Goal: Task Accomplishment & Management: Manage account settings

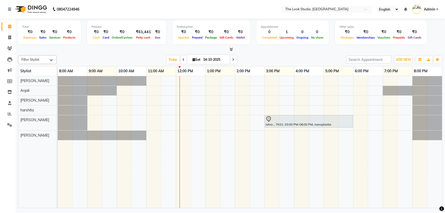
click at [218, 57] on input "04-10-2025" at bounding box center [215, 60] width 26 height 8
click at [218, 58] on input "04-10-2025" at bounding box center [215, 60] width 26 height 8
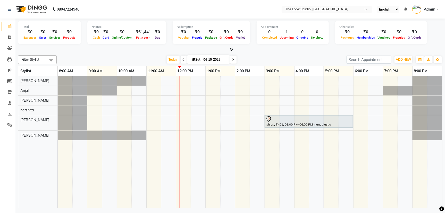
click at [217, 60] on input "04-10-2025" at bounding box center [215, 60] width 26 height 8
click at [218, 60] on input "04-10-2025" at bounding box center [215, 60] width 26 height 8
click at [222, 60] on input "04-10-2025" at bounding box center [215, 60] width 26 height 8
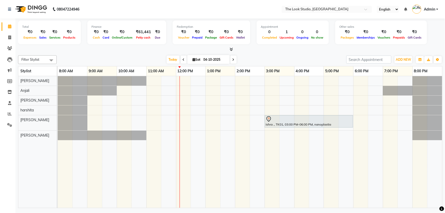
click at [210, 59] on input "04-10-2025" at bounding box center [215, 60] width 26 height 8
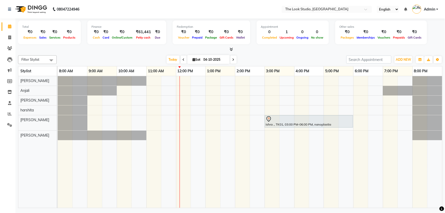
click at [210, 59] on input "04-10-2025" at bounding box center [215, 60] width 26 height 8
click at [241, 59] on div "Today Sat 04-10-2025" at bounding box center [201, 60] width 284 height 8
click at [259, 56] on div "Today Sat 04-10-2025" at bounding box center [201, 60] width 284 height 8
click at [258, 58] on div "Today Sat 04-10-2025" at bounding box center [201, 60] width 284 height 8
click at [258, 59] on div "Today Sat 04-10-2025" at bounding box center [201, 60] width 284 height 8
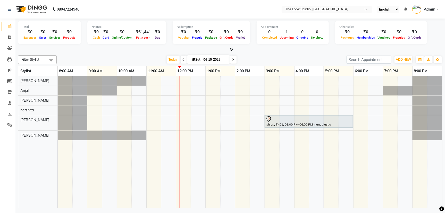
click at [219, 62] on input "04-10-2025" at bounding box center [215, 60] width 26 height 8
click at [216, 59] on input "04-10-2025" at bounding box center [215, 60] width 26 height 8
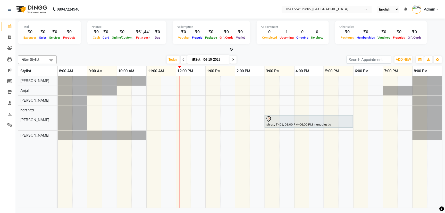
click at [198, 60] on span "Sat" at bounding box center [196, 60] width 11 height 4
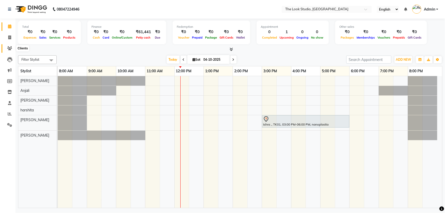
click at [12, 49] on span at bounding box center [9, 49] width 9 height 6
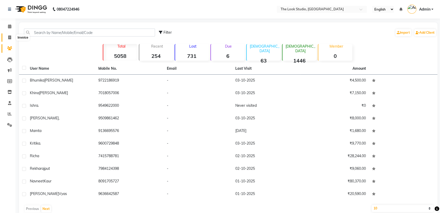
click at [10, 39] on icon at bounding box center [9, 38] width 3 height 4
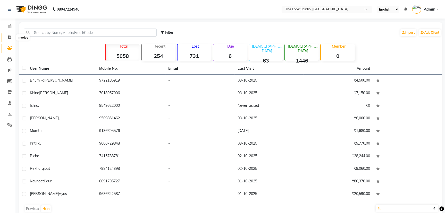
select select "service"
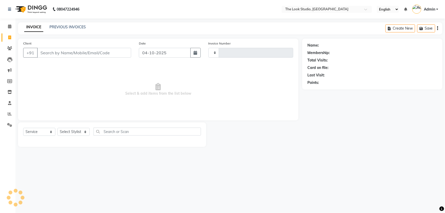
type input "0925"
select select "6149"
select select "product"
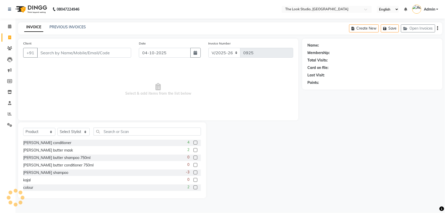
click at [8, 36] on icon at bounding box center [9, 38] width 3 height 4
select select "6149"
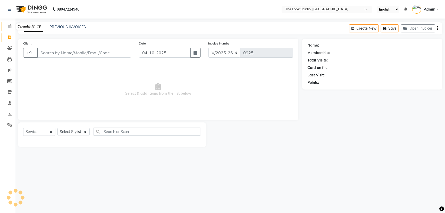
select select "product"
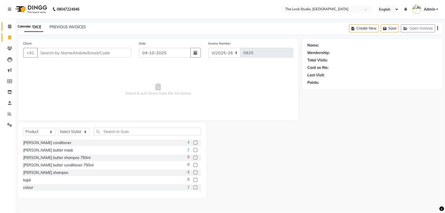
click at [5, 25] on span at bounding box center [9, 27] width 9 height 6
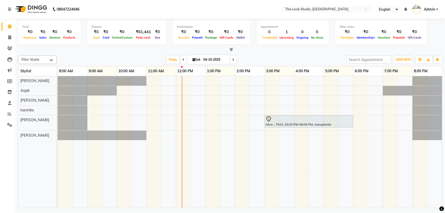
click at [214, 59] on input "04-10-2025" at bounding box center [215, 60] width 26 height 8
select select "10"
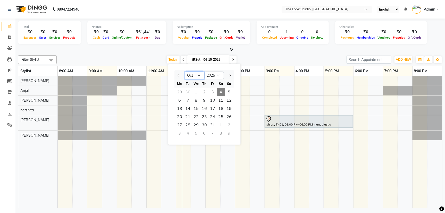
click at [200, 72] on select "Jan Feb Mar Apr May Jun [DATE] Aug Sep Oct Nov Dec" at bounding box center [195, 76] width 20 height 8
click at [217, 77] on select "2015 2016 2017 2018 2019 2020 2021 2022 2023 2024 2025 2026 2027 2028 2029 2030…" at bounding box center [214, 76] width 20 height 8
select select "2024"
click at [204, 72] on select "2015 2016 2017 2018 2019 2020 2021 2022 2023 2024 2025 2026 2027 2028 2029 2030…" at bounding box center [214, 76] width 20 height 8
click at [204, 125] on span "31" at bounding box center [204, 125] width 8 height 8
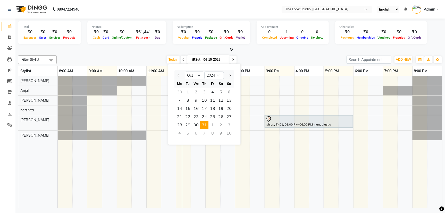
type input "[DATE]"
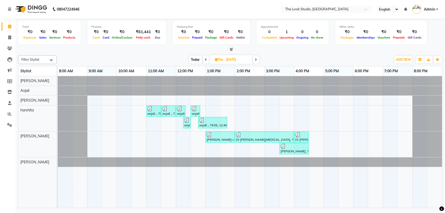
click at [226, 61] on input "[DATE]" at bounding box center [238, 60] width 26 height 8
select select "10"
select select "2024"
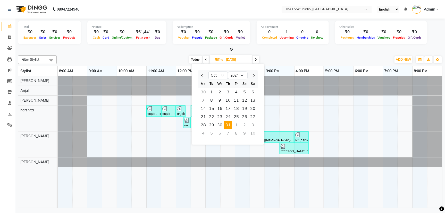
click at [207, 92] on div "30" at bounding box center [203, 92] width 8 height 8
type input "[DATE]"
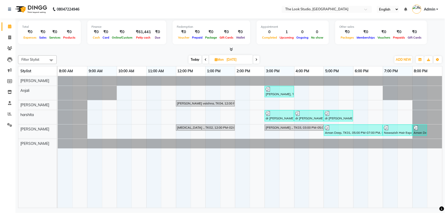
click at [231, 59] on input "[DATE]" at bounding box center [238, 60] width 26 height 8
select select "9"
select select "2024"
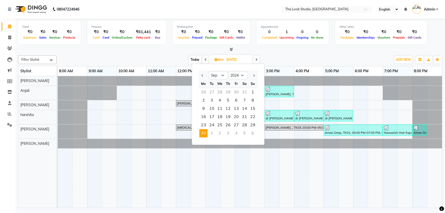
click at [211, 133] on div "1" at bounding box center [212, 133] width 8 height 8
type input "[DATE]"
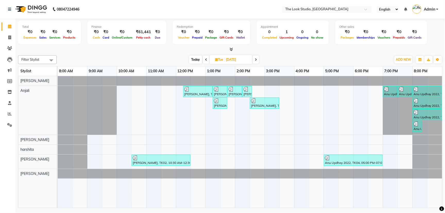
click at [294, 55] on div "Filter Stylist Select All [PERSON_NAME] [PERSON_NAME] [PERSON_NAME] [PERSON_NAM…" at bounding box center [230, 130] width 424 height 155
drag, startPoint x: 293, startPoint y: 55, endPoint x: 288, endPoint y: 57, distance: 5.2
click at [288, 57] on div "[DATE] [DATE]" at bounding box center [223, 60] width 329 height 8
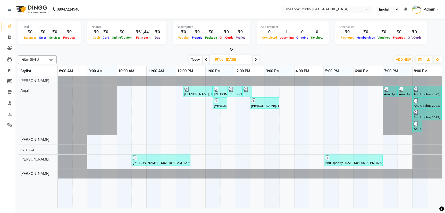
drag, startPoint x: 320, startPoint y: 59, endPoint x: 295, endPoint y: 50, distance: 26.3
click at [295, 50] on div at bounding box center [230, 49] width 424 height 5
click at [9, 40] on span at bounding box center [9, 38] width 9 height 6
select select "service"
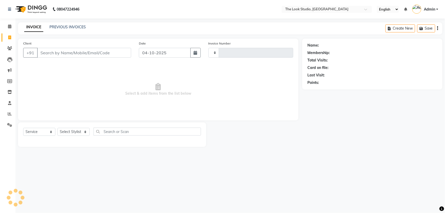
type input "0925"
select select "6149"
select select "product"
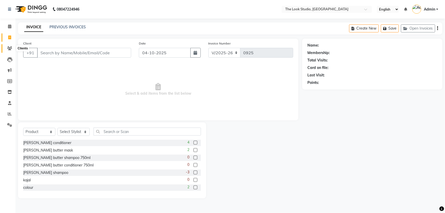
click at [12, 50] on span at bounding box center [9, 49] width 9 height 6
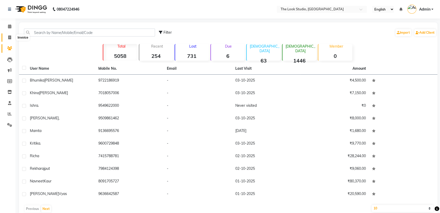
click at [10, 39] on icon at bounding box center [9, 38] width 3 height 4
select select "service"
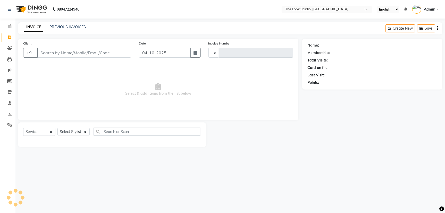
type input "0925"
select select "6149"
click at [8, 28] on icon at bounding box center [9, 26] width 3 height 4
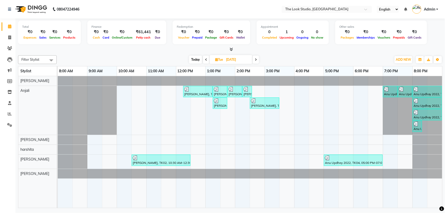
click at [127, 55] on div "Filter Stylist Select All [PERSON_NAME] [PERSON_NAME] [PERSON_NAME] [PERSON_NAM…" at bounding box center [230, 59] width 424 height 9
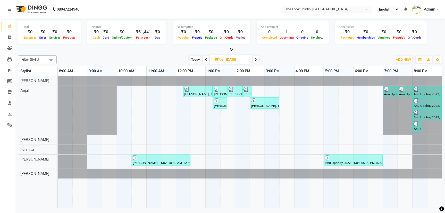
click at [127, 55] on div "Filter Stylist Select All [PERSON_NAME] [PERSON_NAME] [PERSON_NAME] [PERSON_NAM…" at bounding box center [230, 59] width 424 height 9
click at [298, 55] on div "Filter Stylist Select All [PERSON_NAME] [PERSON_NAME] [PERSON_NAME] [PERSON_NAM…" at bounding box center [230, 130] width 424 height 155
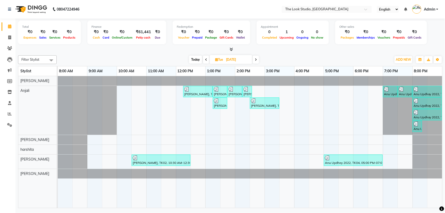
click at [295, 57] on div "[DATE] [DATE]" at bounding box center [223, 60] width 329 height 8
click at [292, 57] on div "[DATE] [DATE]" at bounding box center [223, 60] width 329 height 8
drag, startPoint x: 139, startPoint y: 54, endPoint x: 98, endPoint y: 53, distance: 40.7
click at [125, 53] on div "Total ₹0 Expenses ₹0 Sales ₹0 Services ₹0 Products Finance ₹0 Cash ₹0 Card ₹0 O…" at bounding box center [229, 114] width 429 height 191
click at [10, 29] on span at bounding box center [9, 27] width 9 height 6
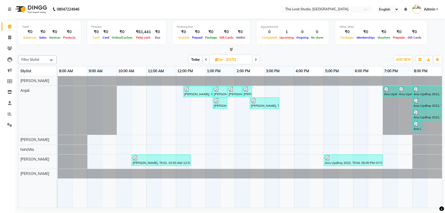
click at [80, 53] on div "Filter Stylist Select All [PERSON_NAME] [PERSON_NAME] [PERSON_NAME] [PERSON_NAM…" at bounding box center [230, 130] width 424 height 155
drag, startPoint x: 80, startPoint y: 53, endPoint x: 76, endPoint y: 55, distance: 3.5
click at [76, 55] on div "Filter Stylist Select All [PERSON_NAME] [PERSON_NAME] [PERSON_NAME] [PERSON_NAM…" at bounding box center [230, 130] width 424 height 155
click at [253, 60] on div "[DATE] [DATE]" at bounding box center [224, 60] width 71 height 8
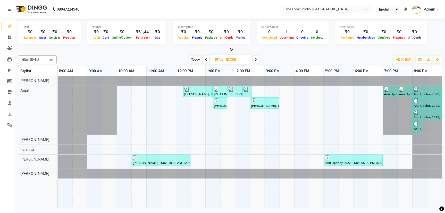
click at [255, 59] on icon at bounding box center [256, 59] width 2 height 3
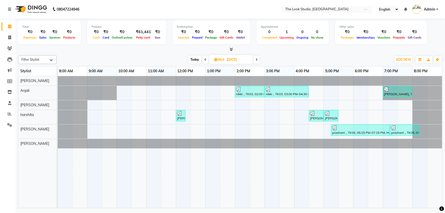
click at [206, 60] on span at bounding box center [205, 60] width 6 height 8
click at [206, 60] on icon at bounding box center [205, 59] width 2 height 3
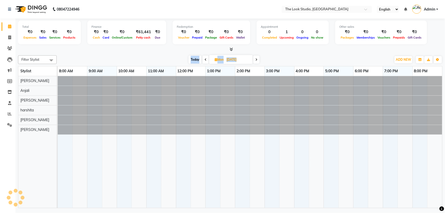
click at [206, 60] on span at bounding box center [205, 60] width 6 height 8
click at [206, 60] on icon at bounding box center [206, 59] width 2 height 3
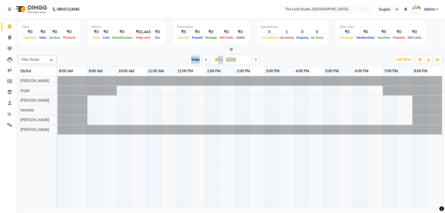
click at [258, 62] on span at bounding box center [256, 60] width 6 height 8
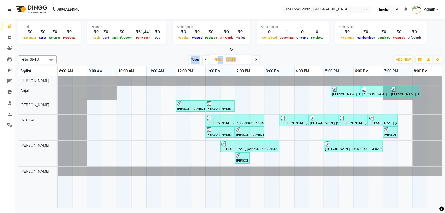
click at [254, 60] on span at bounding box center [256, 60] width 6 height 8
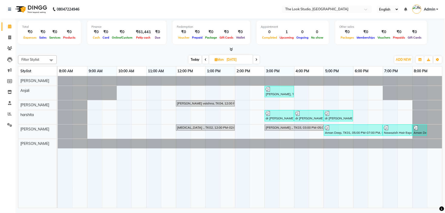
click at [254, 60] on span at bounding box center [256, 60] width 6 height 8
type input "[DATE]"
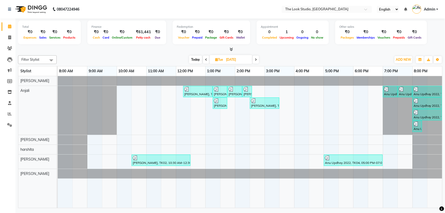
click at [233, 62] on input "[DATE]" at bounding box center [237, 60] width 26 height 8
select select "10"
select select "2024"
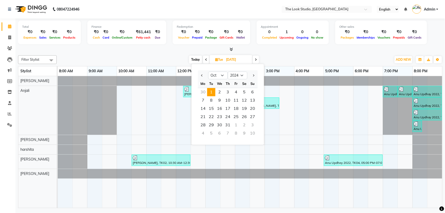
click at [248, 50] on div at bounding box center [230, 49] width 424 height 5
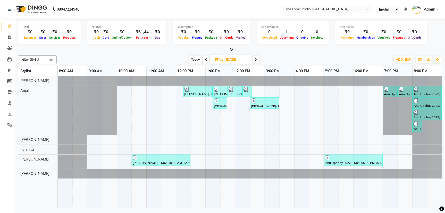
click at [238, 60] on input "[DATE]" at bounding box center [237, 60] width 26 height 8
select select "10"
select select "2024"
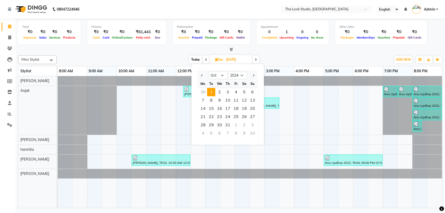
click at [243, 57] on input "[DATE]" at bounding box center [237, 60] width 26 height 8
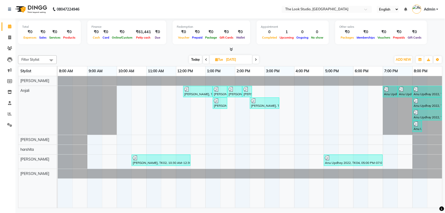
click at [243, 57] on input "[DATE]" at bounding box center [237, 60] width 26 height 8
select select "10"
select select "2024"
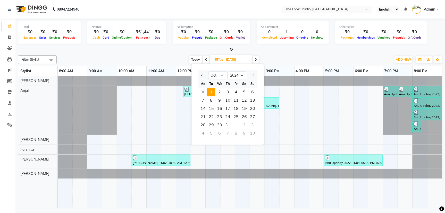
click at [174, 51] on div at bounding box center [230, 49] width 424 height 5
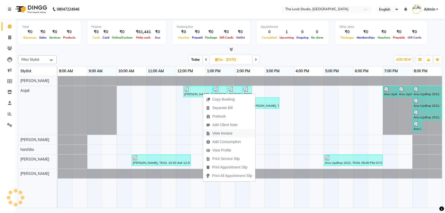
click at [224, 133] on span "View Invoice" at bounding box center [222, 133] width 20 height 5
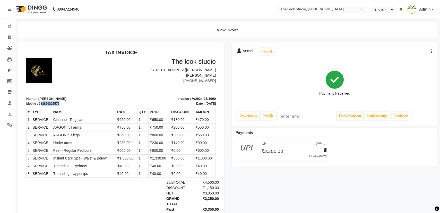
drag, startPoint x: 42, startPoint y: 104, endPoint x: 58, endPoint y: 103, distance: 16.3
click at [58, 103] on div "918860825576" at bounding box center [49, 103] width 21 height 5
copy div "8860825576"
click at [10, 26] on icon at bounding box center [9, 26] width 3 height 4
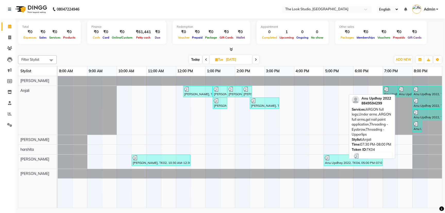
click at [407, 91] on div at bounding box center [405, 89] width 12 height 5
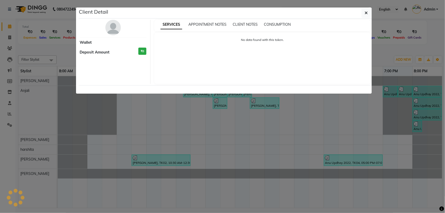
select select "3"
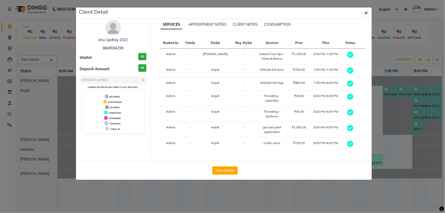
drag, startPoint x: 101, startPoint y: 47, endPoint x: 124, endPoint y: 47, distance: 22.4
click at [124, 47] on div "[PERSON_NAME] 2022 8849594299" at bounding box center [113, 44] width 67 height 14
copy span "8849594299"
click at [370, 12] on button "button" at bounding box center [366, 13] width 10 height 10
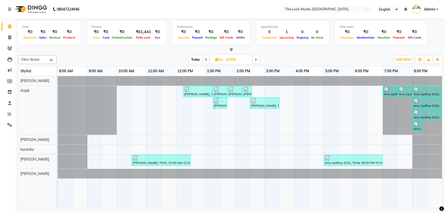
click at [258, 60] on span at bounding box center [256, 60] width 6 height 8
type input "[DATE]"
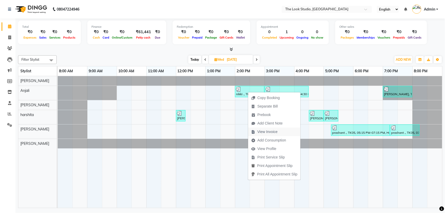
click at [266, 130] on span "View Invoice" at bounding box center [267, 131] width 20 height 5
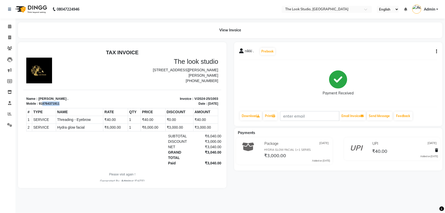
drag, startPoint x: 41, startPoint y: 102, endPoint x: 61, endPoint y: 103, distance: 19.3
click at [61, 103] on div "Mobile : 918764371911" at bounding box center [72, 103] width 93 height 5
copy div "8764371911"
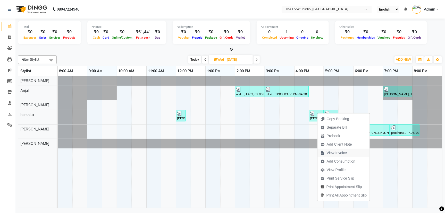
click at [328, 152] on span "View Invoice" at bounding box center [337, 152] width 20 height 5
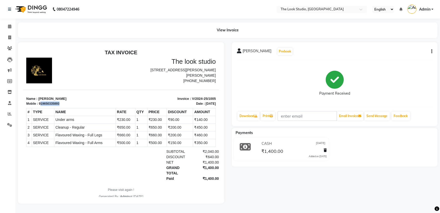
drag, startPoint x: 41, startPoint y: 103, endPoint x: 62, endPoint y: 104, distance: 20.9
click at [62, 104] on div "Mobile : 919650335893" at bounding box center [72, 103] width 92 height 5
copy div "19650335893"
click at [9, 28] on icon at bounding box center [9, 26] width 3 height 4
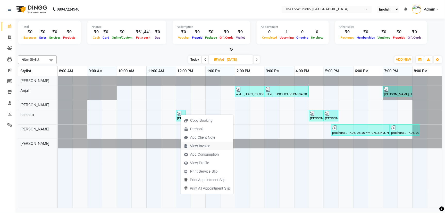
click at [199, 147] on span "View Invoice" at bounding box center [200, 145] width 20 height 5
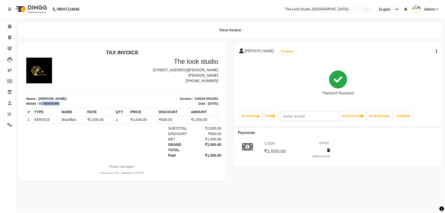
drag, startPoint x: 45, startPoint y: 105, endPoint x: 59, endPoint y: 104, distance: 14.2
click at [59, 104] on div "Mobile : 917985000490" at bounding box center [72, 103] width 93 height 5
copy div "7985000490"
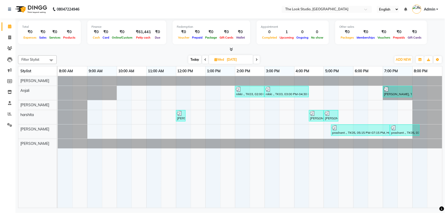
click at [259, 60] on span at bounding box center [256, 60] width 6 height 8
type input "[DATE]"
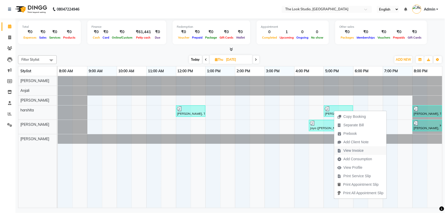
click at [351, 152] on span "View Invoice" at bounding box center [353, 150] width 20 height 5
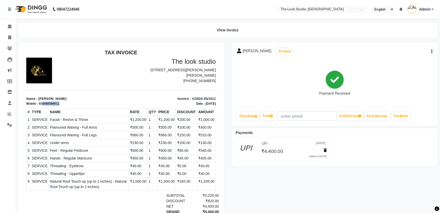
drag, startPoint x: 42, startPoint y: 104, endPoint x: 60, endPoint y: 105, distance: 18.3
click at [61, 105] on div "Mobile : 919460586611" at bounding box center [72, 103] width 92 height 5
copy div "9460586611"
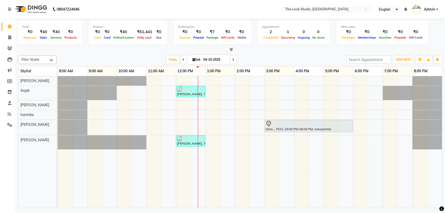
click at [212, 61] on input "04-10-2025" at bounding box center [215, 60] width 26 height 8
select select "10"
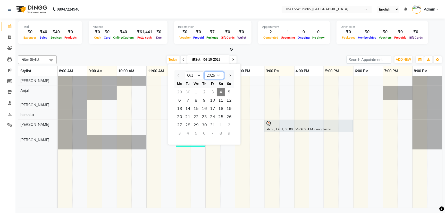
drag, startPoint x: 212, startPoint y: 74, endPoint x: 214, endPoint y: 78, distance: 4.6
click at [212, 74] on select "2015 2016 2017 2018 2019 2020 2021 2022 2023 2024 2025 2026 2027 2028 2029 2030…" at bounding box center [214, 76] width 20 height 8
select select "2024"
click at [204, 72] on select "2015 2016 2017 2018 2019 2020 2021 2022 2023 2024 2025 2026 2027 2028 2029 2030…" at bounding box center [214, 76] width 20 height 8
click at [190, 91] on span "1" at bounding box center [188, 92] width 8 height 8
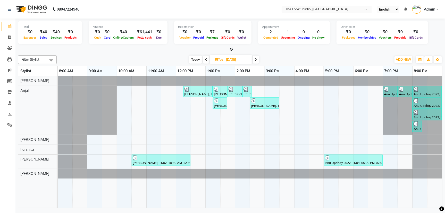
click at [257, 57] on span at bounding box center [256, 60] width 6 height 8
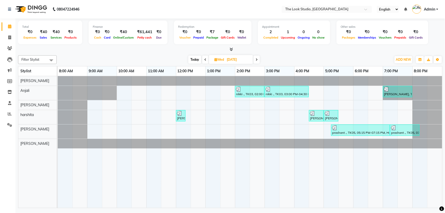
click at [255, 57] on span at bounding box center [256, 60] width 6 height 8
type input "[DATE]"
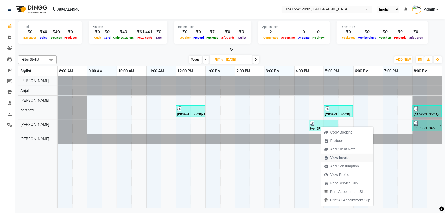
click at [333, 159] on span "View Invoice" at bounding box center [340, 157] width 20 height 5
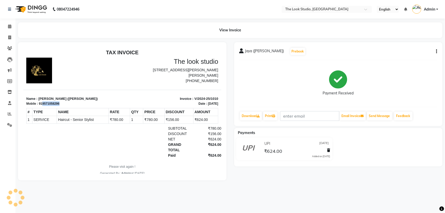
drag, startPoint x: 41, startPoint y: 104, endPoint x: 59, endPoint y: 105, distance: 17.3
click at [59, 105] on div "919571058296" at bounding box center [49, 103] width 21 height 5
copy div "9571058296"
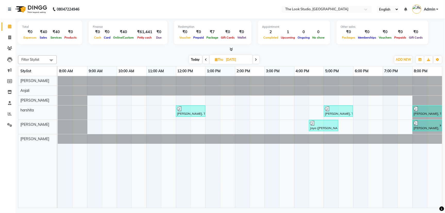
click at [256, 59] on icon at bounding box center [256, 59] width 2 height 3
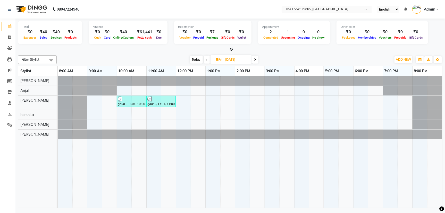
click at [253, 60] on span at bounding box center [255, 60] width 6 height 8
type input "[DATE]"
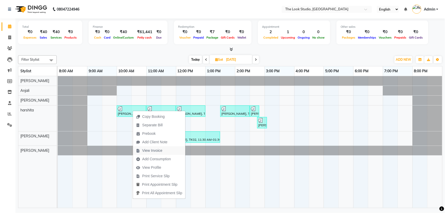
click at [158, 152] on span "View Invoice" at bounding box center [152, 150] width 20 height 5
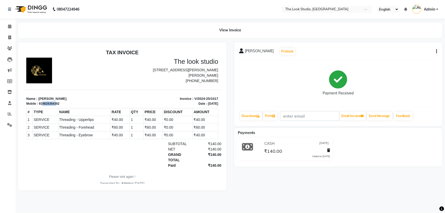
drag, startPoint x: 42, startPoint y: 103, endPoint x: 56, endPoint y: 103, distance: 14.2
click at [56, 103] on div "919828384392" at bounding box center [49, 103] width 21 height 5
click at [59, 104] on div "919828384392" at bounding box center [49, 103] width 21 height 5
click at [59, 104] on div "Mobile : 919828384392" at bounding box center [72, 103] width 93 height 5
click at [56, 103] on div "919828384392" at bounding box center [49, 103] width 21 height 5
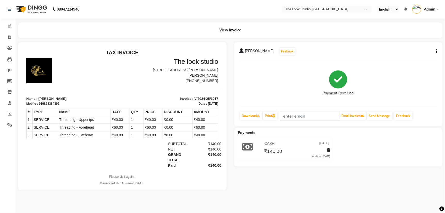
click at [59, 103] on div "Mobile : 919828384392" at bounding box center [72, 103] width 93 height 5
drag, startPoint x: 59, startPoint y: 103, endPoint x: 42, endPoint y: 103, distance: 16.7
click at [42, 103] on div "Mobile : 919828384392" at bounding box center [72, 103] width 93 height 5
copy div "9828384392"
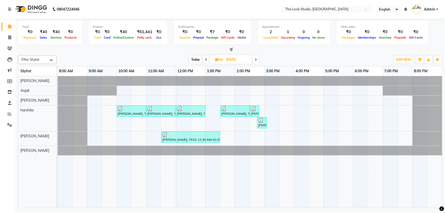
click at [255, 59] on icon at bounding box center [256, 59] width 2 height 3
type input "[DATE]"
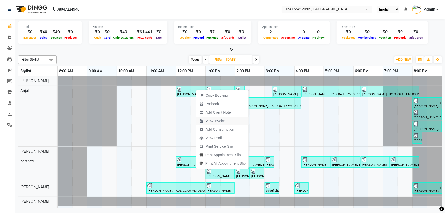
click at [213, 118] on span "View Invoice" at bounding box center [216, 120] width 20 height 5
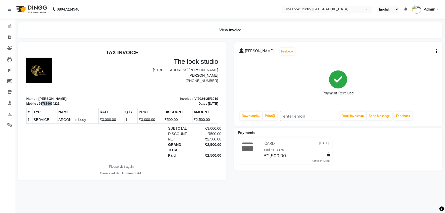
drag, startPoint x: 42, startPoint y: 104, endPoint x: 66, endPoint y: 104, distance: 23.2
click at [57, 104] on div "917889634221" at bounding box center [49, 103] width 21 height 5
click at [66, 104] on div "Mobile : 917889634221" at bounding box center [72, 103] width 93 height 5
click at [59, 104] on div "Mobile : 917889634221" at bounding box center [72, 103] width 93 height 5
drag, startPoint x: 60, startPoint y: 103, endPoint x: 43, endPoint y: 103, distance: 16.5
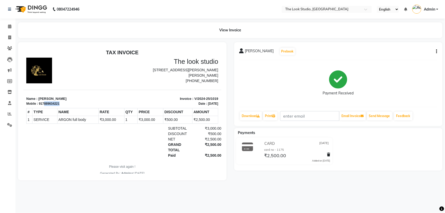
click at [43, 103] on div "Mobile : 917889634221" at bounding box center [72, 103] width 93 height 5
click at [43, 103] on div "917889634221" at bounding box center [49, 103] width 21 height 5
drag, startPoint x: 57, startPoint y: 104, endPoint x: 41, endPoint y: 101, distance: 15.6
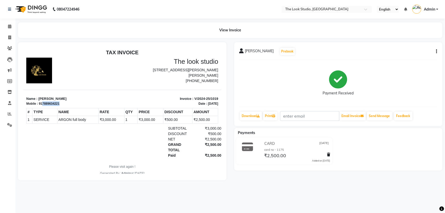
click at [41, 101] on div "917889634221" at bounding box center [49, 103] width 21 height 5
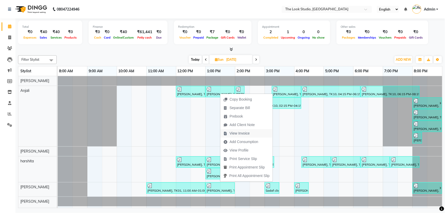
click at [237, 131] on span "View Invoice" at bounding box center [239, 133] width 20 height 5
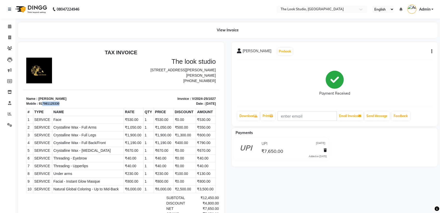
drag, startPoint x: 42, startPoint y: 103, endPoint x: 64, endPoint y: 106, distance: 22.4
click at [64, 106] on div "Mobile : 917981125330" at bounding box center [72, 103] width 92 height 5
copy div "7981125330"
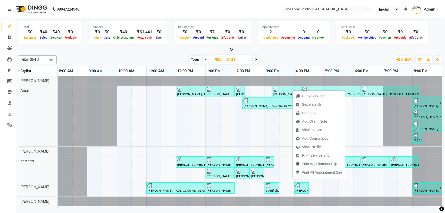
click at [305, 129] on span "View Invoice" at bounding box center [312, 129] width 20 height 5
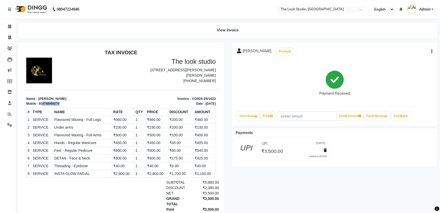
drag, startPoint x: 41, startPoint y: 103, endPoint x: 61, endPoint y: 104, distance: 19.3
click at [61, 104] on div "Mobile : 918708999270" at bounding box center [72, 103] width 92 height 5
copy div "8708999270"
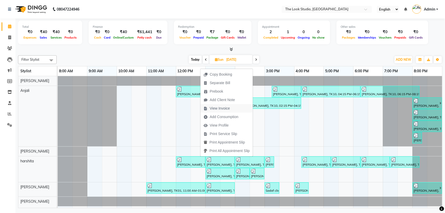
click at [218, 106] on span "View Invoice" at bounding box center [220, 108] width 20 height 5
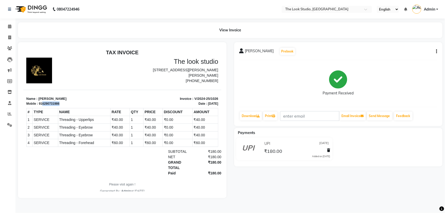
drag, startPoint x: 42, startPoint y: 104, endPoint x: 59, endPoint y: 102, distance: 17.6
click at [59, 102] on div "Mobile : 916290731986" at bounding box center [72, 103] width 93 height 5
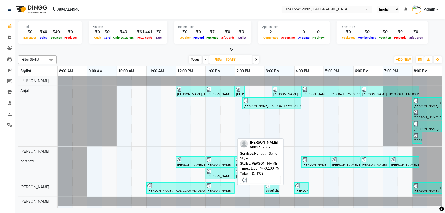
click at [225, 190] on div "[PERSON_NAME], TK02, 01:00 PM-02:00 PM, Haircut - Senior Stylist" at bounding box center [220, 188] width 28 height 10
select select "3"
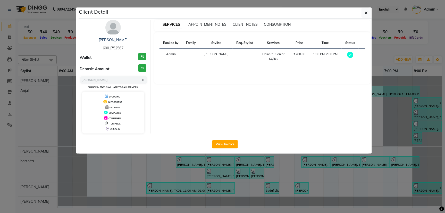
drag, startPoint x: 101, startPoint y: 49, endPoint x: 126, endPoint y: 48, distance: 25.0
click at [127, 48] on div "[PERSON_NAME] 6001752567" at bounding box center [113, 44] width 67 height 14
click at [365, 14] on icon "button" at bounding box center [366, 13] width 3 height 4
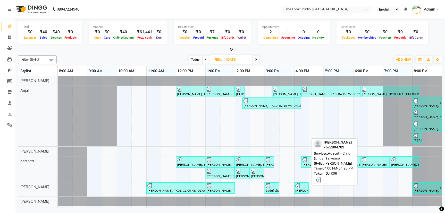
click at [304, 186] on div at bounding box center [301, 185] width 12 height 5
select select "3"
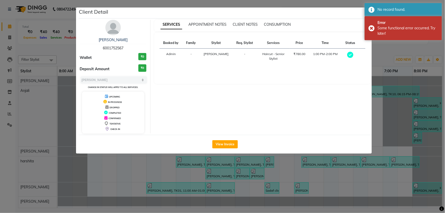
click at [242, 177] on ngb-modal-window "Client Detail [PERSON_NAME] 6001752567 Wallet ₹0 Deposit Amount ₹0 Select MARK …" at bounding box center [222, 106] width 445 height 213
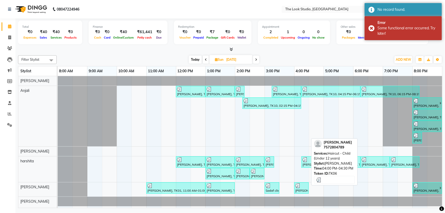
click at [305, 192] on div "[PERSON_NAME], TK06, 04:00 PM-04:30 PM, Haircut - Child (Under 12 years)" at bounding box center [301, 188] width 13 height 10
select select "3"
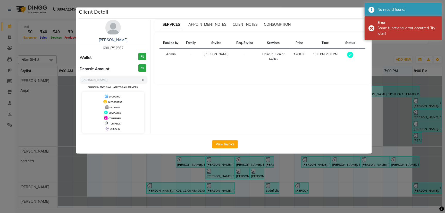
click at [262, 199] on ngb-modal-window "Client Detail [PERSON_NAME] 6001752567 Wallet ₹0 Deposit Amount ₹0 Select MARK …" at bounding box center [222, 106] width 445 height 213
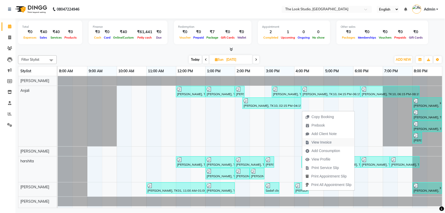
click at [324, 141] on span "View Invoice" at bounding box center [321, 142] width 20 height 5
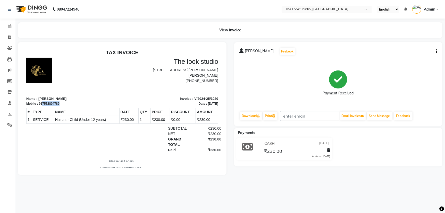
drag, startPoint x: 42, startPoint y: 103, endPoint x: 59, endPoint y: 103, distance: 16.7
click at [59, 103] on div "917572804789" at bounding box center [49, 103] width 21 height 5
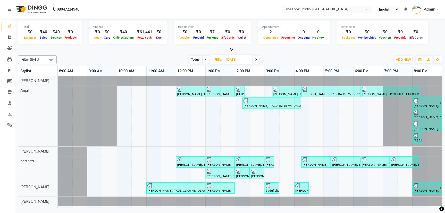
click at [258, 59] on span at bounding box center [256, 60] width 6 height 8
type input "[DATE]"
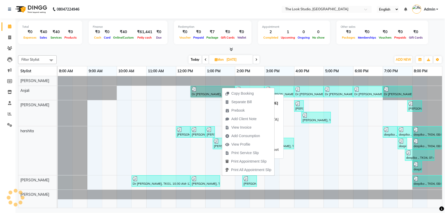
click at [217, 88] on link "Dr [PERSON_NAME], TK01, 12:30 PM-02:00 PM, vedic beauty pro 90 age,DETAN - Face…" at bounding box center [213, 91] width 44 height 11
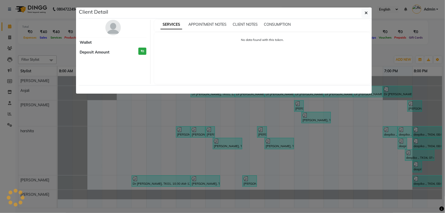
select select "3"
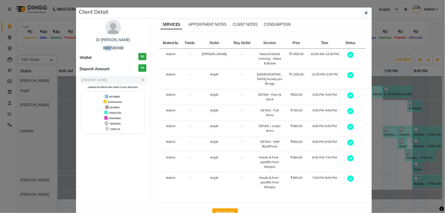
drag, startPoint x: 96, startPoint y: 47, endPoint x: 107, endPoint y: 50, distance: 11.7
click at [107, 50] on div "Dr [PERSON_NAME] 9680580088" at bounding box center [113, 44] width 67 height 14
click at [124, 48] on div "Dr [PERSON_NAME] 9680580088" at bounding box center [113, 44] width 67 height 14
drag, startPoint x: 123, startPoint y: 48, endPoint x: 100, endPoint y: 47, distance: 22.7
click at [100, 47] on div "Dr [PERSON_NAME] 9680580088" at bounding box center [113, 44] width 67 height 14
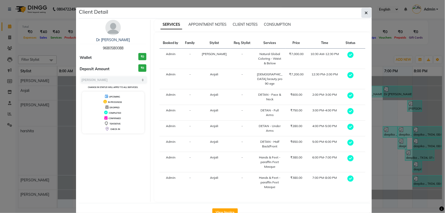
click at [365, 13] on icon "button" at bounding box center [366, 13] width 3 height 4
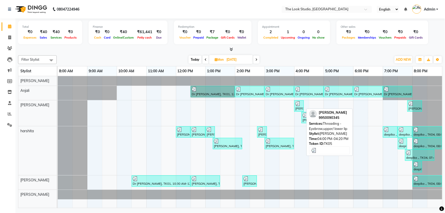
click at [300, 108] on div "[PERSON_NAME], TK05, 04:00 PM-04:20 PM, Threading - Eyebrow,upper/ lower lip" at bounding box center [299, 106] width 8 height 10
select select "3"
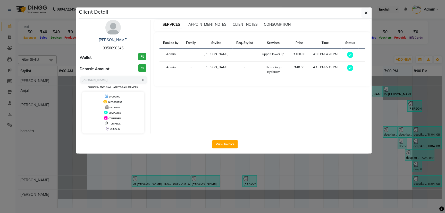
drag, startPoint x: 101, startPoint y: 46, endPoint x: 123, endPoint y: 48, distance: 22.2
click at [125, 48] on div "[PERSON_NAME] 9950090345" at bounding box center [113, 44] width 67 height 14
click at [365, 12] on icon "button" at bounding box center [366, 13] width 3 height 4
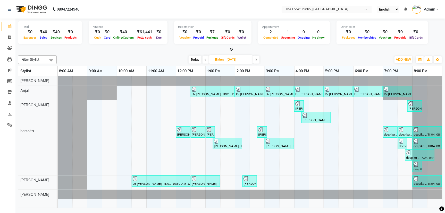
click at [256, 58] on icon at bounding box center [256, 59] width 2 height 3
type input "[DATE]"
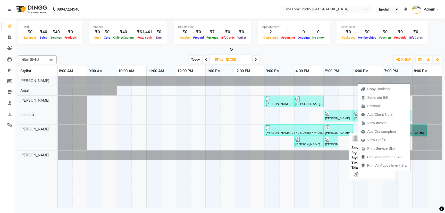
click at [421, 129] on link "[PERSON_NAME], TK03, 07:30 PM-08:30 PM, Haircut - Senior Stylist" at bounding box center [412, 130] width 29 height 11
select select "3"
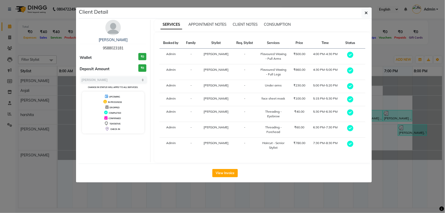
drag, startPoint x: 101, startPoint y: 47, endPoint x: 123, endPoint y: 48, distance: 21.4
click at [123, 48] on div "[PERSON_NAME] 9588023181" at bounding box center [113, 44] width 67 height 14
click at [366, 14] on icon "button" at bounding box center [366, 13] width 3 height 4
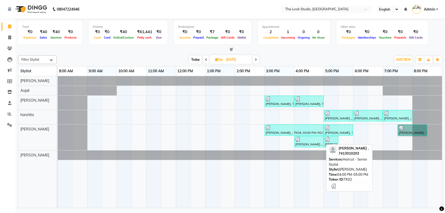
click at [309, 143] on div "[PERSON_NAME] ., TK02, 04:00 PM-05:00 PM, Haircut - Senior Stylist" at bounding box center [309, 142] width 28 height 10
select select "3"
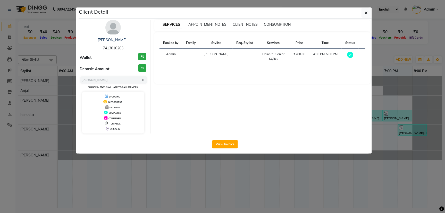
drag, startPoint x: 100, startPoint y: 48, endPoint x: 126, endPoint y: 49, distance: 25.5
click at [126, 49] on div "[PERSON_NAME] . 7413010203" at bounding box center [113, 44] width 67 height 14
click at [364, 12] on button "button" at bounding box center [366, 13] width 10 height 10
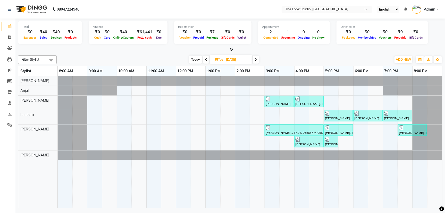
click at [258, 60] on span at bounding box center [256, 60] width 6 height 8
type input "[DATE]"
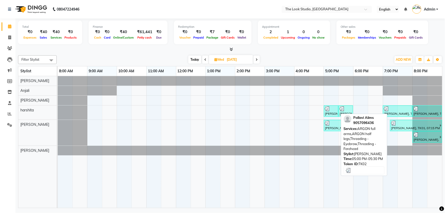
click at [333, 112] on div "[PERSON_NAME], TK02, 05:00 PM-05:30 PM, ARGON full arms,ARGON half legs,Threadi…" at bounding box center [330, 111] width 13 height 10
select select "3"
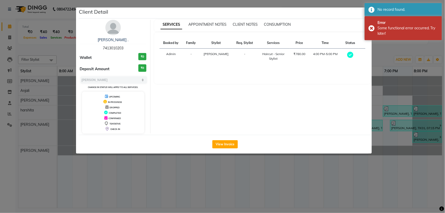
click at [242, 175] on ngb-modal-window "Client Detail [PERSON_NAME] . 7413010203 Wallet ₹0 Deposit Amount ₹0 Select MAR…" at bounding box center [222, 106] width 445 height 213
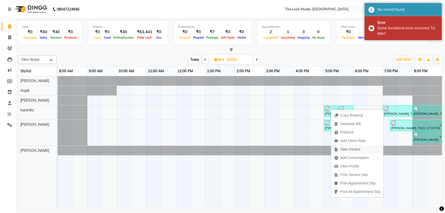
click at [342, 148] on span "View Invoice" at bounding box center [350, 149] width 20 height 5
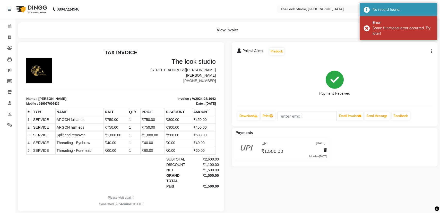
click at [43, 104] on div "919057096436" at bounding box center [49, 103] width 21 height 5
click at [45, 105] on div "919057096436" at bounding box center [49, 103] width 21 height 5
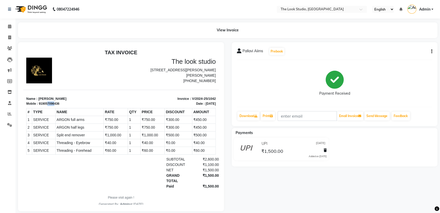
drag, startPoint x: 46, startPoint y: 105, endPoint x: 54, endPoint y: 104, distance: 7.6
click at [54, 104] on div "919057096436" at bounding box center [49, 103] width 21 height 5
drag, startPoint x: 42, startPoint y: 103, endPoint x: 63, endPoint y: 104, distance: 20.1
click at [61, 104] on div "Mobile : 919057096436" at bounding box center [72, 103] width 92 height 5
click at [63, 104] on div "Mobile : 919057096436" at bounding box center [72, 103] width 92 height 5
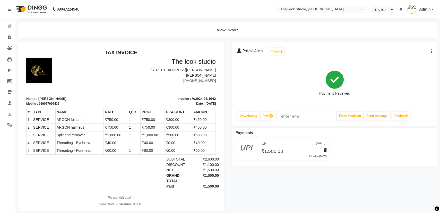
click at [62, 104] on div "Mobile : 919057096436" at bounding box center [72, 103] width 92 height 5
click at [59, 103] on div "Mobile : 919057096436" at bounding box center [72, 103] width 92 height 5
drag, startPoint x: 59, startPoint y: 104, endPoint x: 43, endPoint y: 104, distance: 16.7
click at [43, 104] on div "Mobile : 919057096436" at bounding box center [72, 103] width 92 height 5
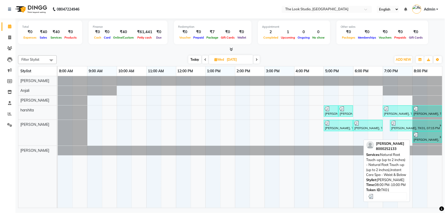
click at [428, 135] on div at bounding box center [426, 134] width 26 height 5
select select "3"
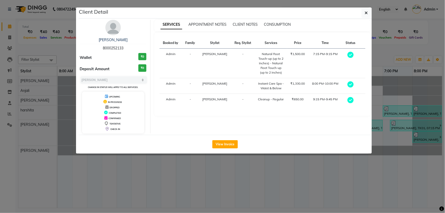
drag, startPoint x: 125, startPoint y: 48, endPoint x: 103, endPoint y: 49, distance: 21.7
click at [103, 49] on div "[PERSON_NAME] 8000252133" at bounding box center [113, 44] width 67 height 14
click at [364, 12] on button "button" at bounding box center [366, 13] width 10 height 10
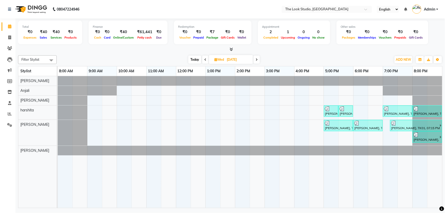
click at [256, 59] on icon at bounding box center [256, 59] width 2 height 3
type input "[DATE]"
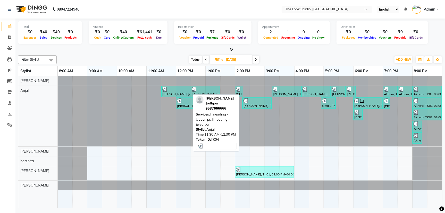
click at [176, 90] on div at bounding box center [175, 89] width 27 height 5
select select "3"
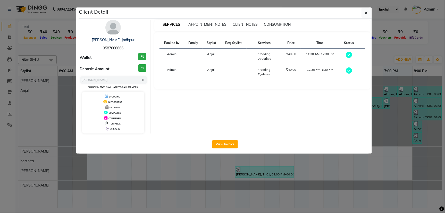
drag, startPoint x: 124, startPoint y: 46, endPoint x: 101, endPoint y: 48, distance: 22.8
click at [101, 48] on div "[PERSON_NAME] 9587666666" at bounding box center [113, 44] width 67 height 14
click at [365, 14] on icon "button" at bounding box center [366, 13] width 3 height 4
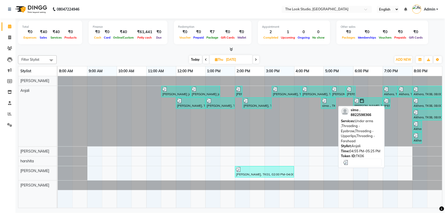
click at [329, 103] on div "sima ., TK06, 04:55 PM-05:25 PM, Under arms ,Threading - Eyebrow,Threading - Up…" at bounding box center [328, 103] width 14 height 10
select select "3"
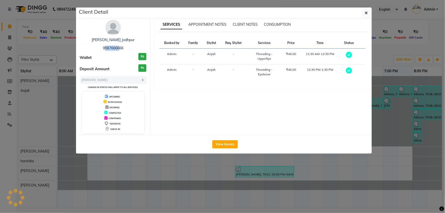
drag, startPoint x: 101, startPoint y: 48, endPoint x: 118, endPoint y: 48, distance: 16.5
click at [118, 48] on div "[PERSON_NAME] 9587666666" at bounding box center [113, 44] width 67 height 14
click at [365, 14] on icon "button" at bounding box center [366, 13] width 3 height 4
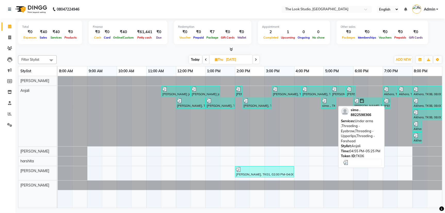
click at [323, 105] on div "sima ., TK06, 04:55 PM-05:25 PM, Under arms ,Threading - Eyebrow,Threading - Up…" at bounding box center [328, 103] width 14 height 10
select select "3"
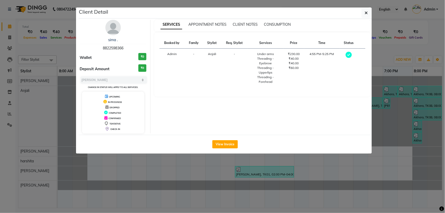
drag, startPoint x: 100, startPoint y: 46, endPoint x: 123, endPoint y: 46, distance: 22.7
click at [123, 46] on div "sima . 8822598366" at bounding box center [113, 44] width 67 height 14
click at [363, 13] on button "button" at bounding box center [366, 13] width 10 height 10
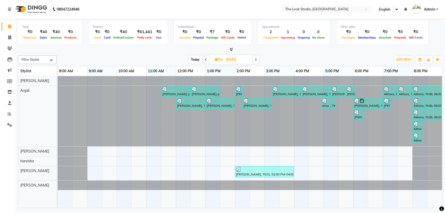
click at [391, 88] on div at bounding box center [390, 89] width 13 height 5
select select "3"
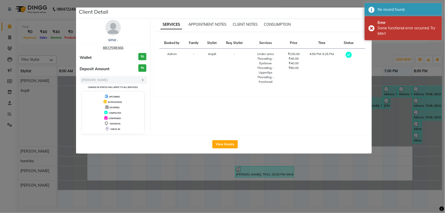
click at [254, 191] on ngb-modal-window "Client Detail sima . 8822598366 Wallet ₹0 Deposit Amount ₹0 Select MARK DONE UP…" at bounding box center [222, 106] width 445 height 213
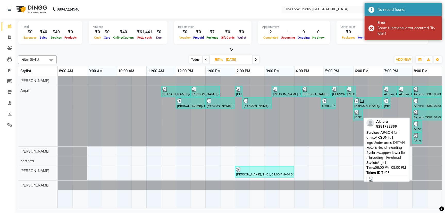
click at [421, 113] on div at bounding box center [426, 112] width 27 height 5
select select "3"
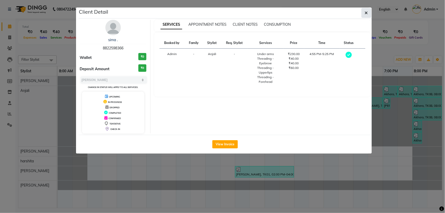
click at [367, 15] on icon "button" at bounding box center [366, 13] width 3 height 4
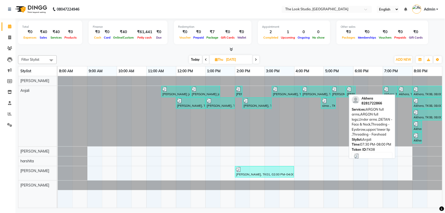
click at [404, 93] on div "Akhera, TK08, 07:30 PM-08:00 PM, ARGON full arms,ARGON full legs,Under arms ,DE…" at bounding box center [404, 92] width 13 height 10
select select "3"
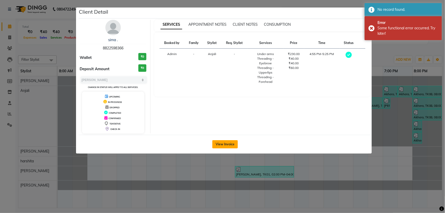
click at [226, 144] on button "View Invoice" at bounding box center [224, 144] width 25 height 8
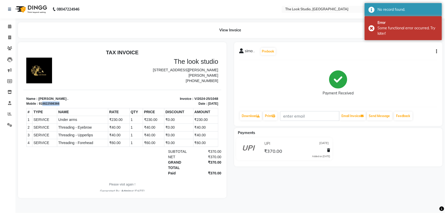
drag, startPoint x: 41, startPoint y: 103, endPoint x: 58, endPoint y: 103, distance: 17.0
click at [58, 103] on div "918822598366" at bounding box center [49, 103] width 21 height 5
click at [10, 37] on icon at bounding box center [9, 38] width 3 height 4
select select "service"
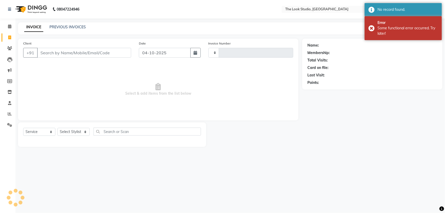
type input "0927"
select select "6149"
select select "product"
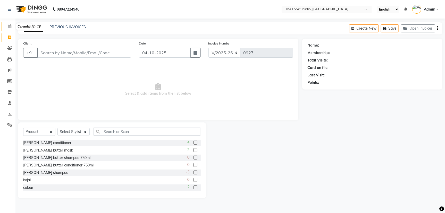
click at [8, 27] on icon at bounding box center [9, 26] width 3 height 4
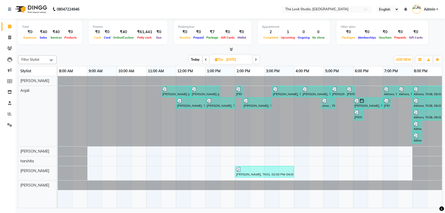
click at [255, 57] on span at bounding box center [256, 60] width 6 height 8
type input "[DATE]"
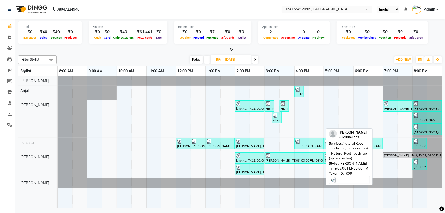
click at [282, 154] on div at bounding box center [294, 155] width 57 height 5
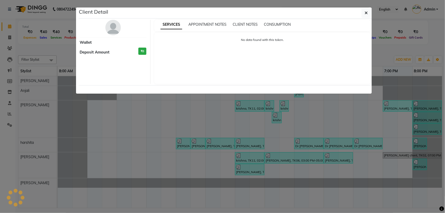
select select "3"
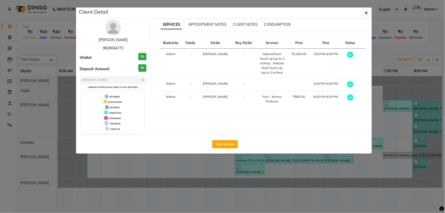
drag, startPoint x: 125, startPoint y: 48, endPoint x: 102, endPoint y: 48, distance: 23.5
click at [102, 48] on div "[PERSON_NAME] 9828064773" at bounding box center [113, 44] width 67 height 14
click at [366, 14] on icon "button" at bounding box center [366, 13] width 3 height 4
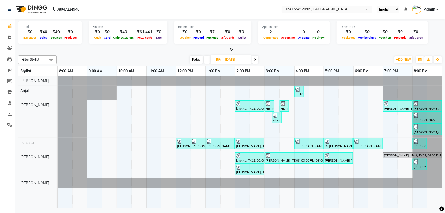
click at [254, 61] on icon at bounding box center [255, 59] width 2 height 3
type input "[DATE]"
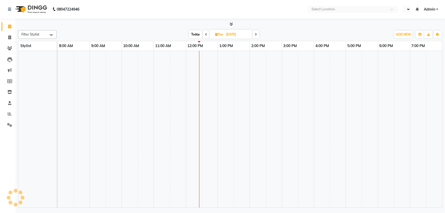
select select "en"
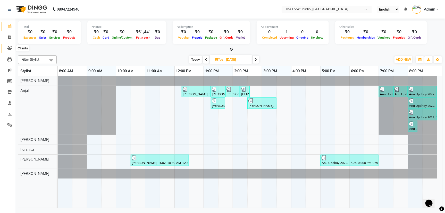
click at [9, 46] on icon at bounding box center [9, 48] width 5 height 4
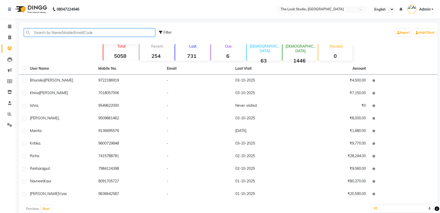
paste input "8860825576"
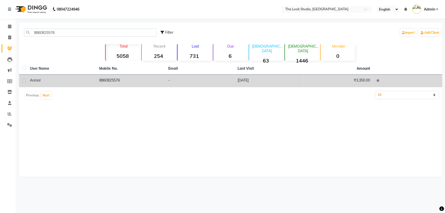
click at [120, 83] on td "8860825576" at bounding box center [130, 81] width 69 height 13
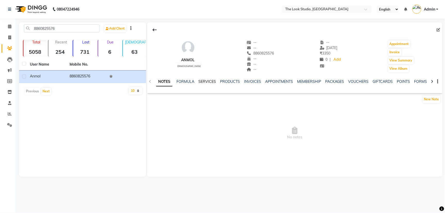
click at [207, 82] on link "SERVICES" at bounding box center [207, 81] width 18 height 5
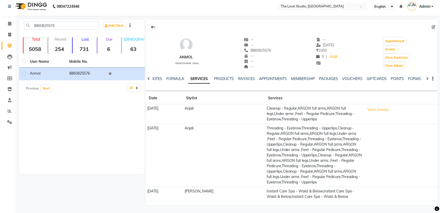
scroll to position [5, 0]
click at [76, 22] on input "8860825576" at bounding box center [61, 26] width 75 height 8
type input "8"
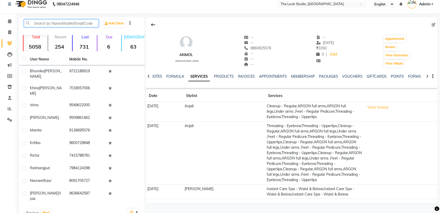
paste input "8849594299"
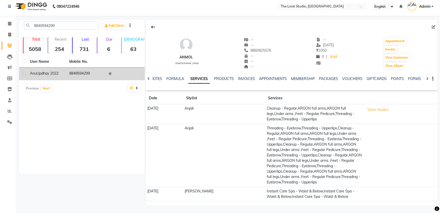
click at [65, 68] on td "Anu Updhay 2022" at bounding box center [46, 74] width 39 height 13
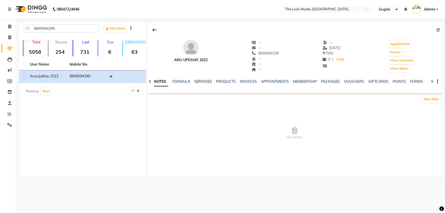
click at [200, 82] on link "SERVICES" at bounding box center [203, 81] width 18 height 5
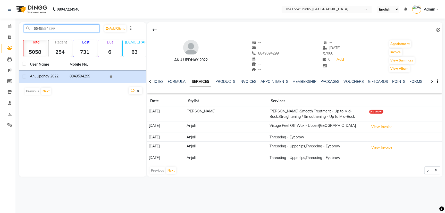
click at [83, 27] on input "8849594299" at bounding box center [61, 28] width 75 height 8
type input "8"
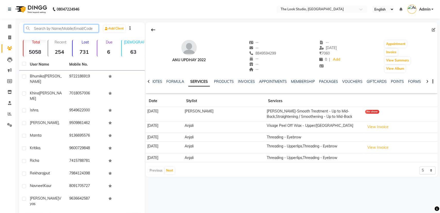
paste input "8764371911"
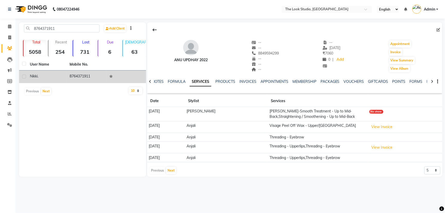
click at [81, 77] on td "8764371911" at bounding box center [86, 77] width 40 height 13
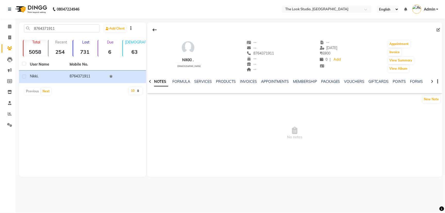
click at [206, 78] on div "NOTES FORMULA SERVICES PRODUCTS INVOICES APPOINTMENTS MEMBERSHIP PACKAGES VOUCH…" at bounding box center [294, 82] width 295 height 18
click at [206, 80] on link "SERVICES" at bounding box center [203, 81] width 18 height 5
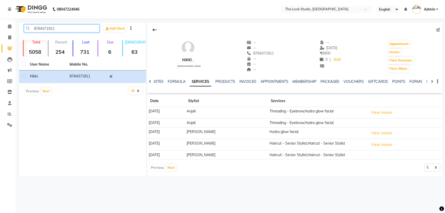
click at [63, 31] on input "8764371911" at bounding box center [61, 28] width 75 height 8
type input "8"
paste input "19650335893"
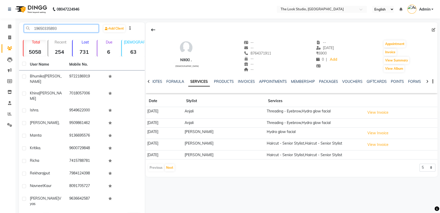
click at [35, 29] on input "19650335893" at bounding box center [61, 28] width 75 height 8
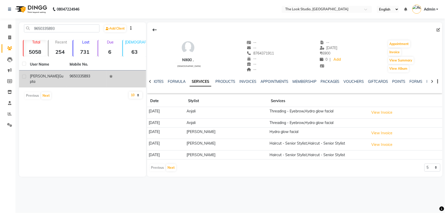
click at [78, 79] on td "9650335893" at bounding box center [86, 79] width 40 height 17
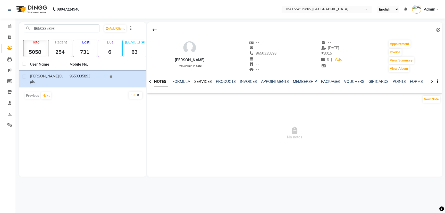
click at [204, 81] on link "SERVICES" at bounding box center [203, 81] width 18 height 5
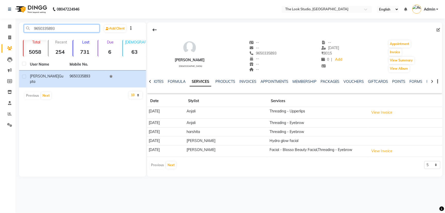
click at [61, 32] on input "9650335893" at bounding box center [61, 28] width 75 height 8
type input "9"
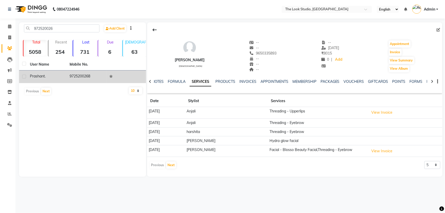
click at [84, 79] on td "9725200268" at bounding box center [86, 77] width 40 height 13
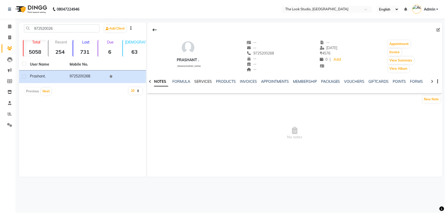
click at [200, 81] on link "SERVICES" at bounding box center [203, 81] width 18 height 5
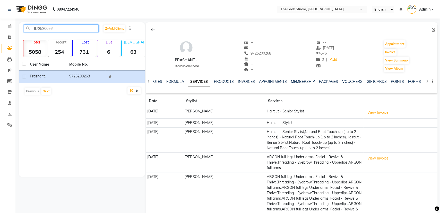
click at [71, 29] on input "972520026" at bounding box center [61, 28] width 75 height 8
type input "9"
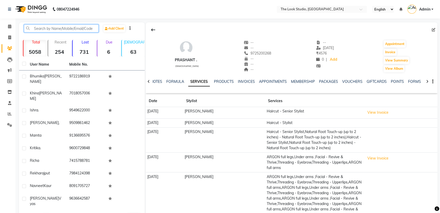
paste input "7985000490"
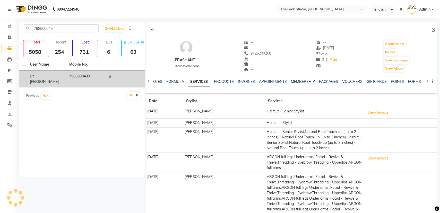
click at [64, 77] on td "Dr. Swarna Lata" at bounding box center [46, 79] width 39 height 17
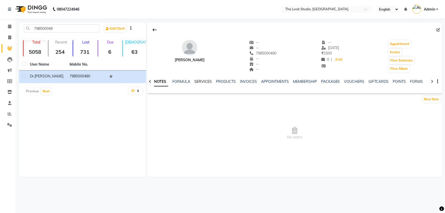
click at [202, 82] on link "SERVICES" at bounding box center [203, 81] width 18 height 5
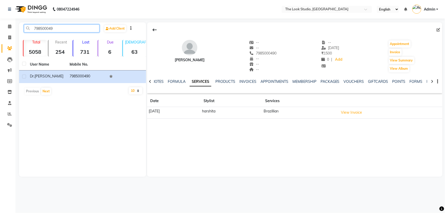
click at [70, 29] on input "798500049" at bounding box center [61, 28] width 75 height 8
type input "7"
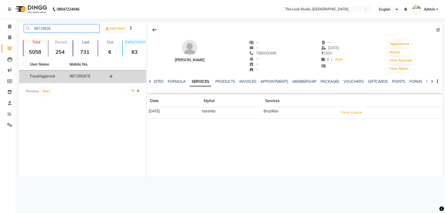
type input "98719926"
click at [93, 78] on td "9871992678" at bounding box center [86, 77] width 40 height 13
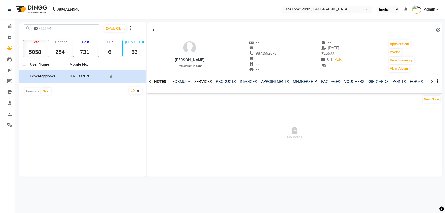
click at [208, 81] on link "SERVICES" at bounding box center [203, 81] width 18 height 5
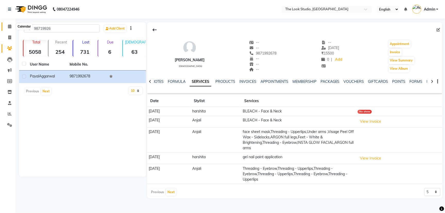
click at [9, 27] on icon at bounding box center [9, 26] width 3 height 4
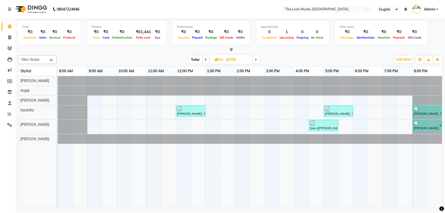
click at [257, 61] on span at bounding box center [256, 60] width 6 height 8
type input "[DATE]"
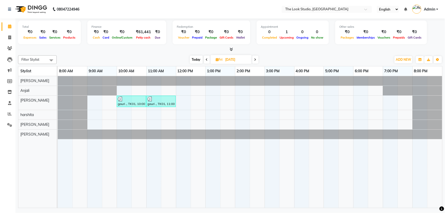
click at [236, 61] on input "[DATE]" at bounding box center [237, 60] width 26 height 8
select select "10"
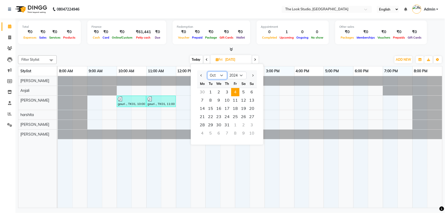
click at [218, 72] on select "Jan Feb Mar Apr May Jun [DATE] Aug Sep Oct Nov Dec" at bounding box center [217, 76] width 20 height 8
click at [233, 75] on select "2014 2015 2016 2017 2018 2019 2020 2021 2022 2023 2024 2025 2026 2027 2028 2029…" at bounding box center [237, 76] width 20 height 8
select select "2025"
click at [227, 72] on select "2014 2015 2016 2017 2018 2019 2020 2021 2022 2023 2024 2025 2026 2027 2028 2029…" at bounding box center [237, 76] width 20 height 8
click at [244, 91] on span "4" at bounding box center [243, 92] width 8 height 8
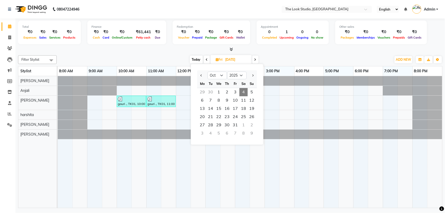
type input "04-10-2025"
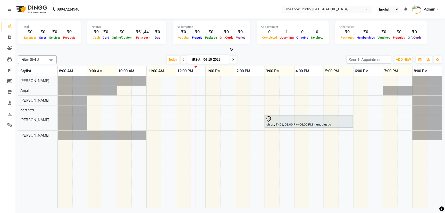
click at [182, 89] on div "ishra ., TK01, 03:00 PM-06:00 PM, nanoplastia" at bounding box center [250, 142] width 384 height 132
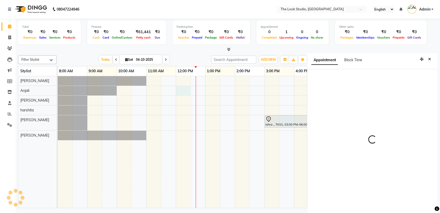
scroll to position [2, 0]
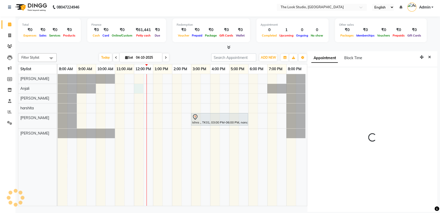
select select "45012"
select select "tentative"
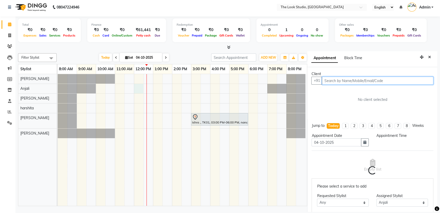
select select "720"
click at [340, 80] on input "text" at bounding box center [378, 81] width 112 height 8
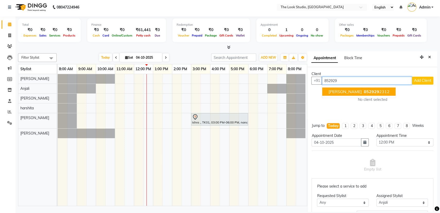
click at [386, 92] on ngb-highlight "852929 2312" at bounding box center [376, 91] width 27 height 5
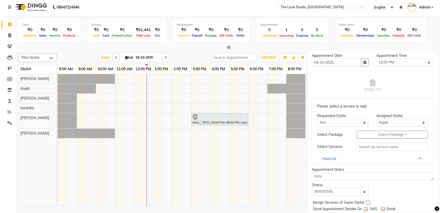
scroll to position [91, 0]
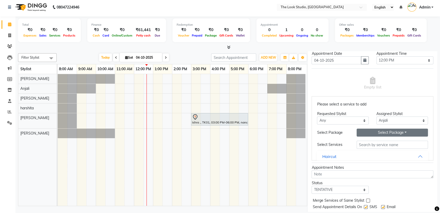
type input "8529292312"
click at [379, 133] on button "Select Package Toggle Dropdown" at bounding box center [392, 133] width 71 height 8
click at [388, 144] on li "threading eyebrows unlimited 56" at bounding box center [391, 143] width 72 height 7
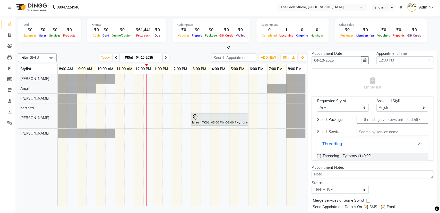
scroll to position [25, 0]
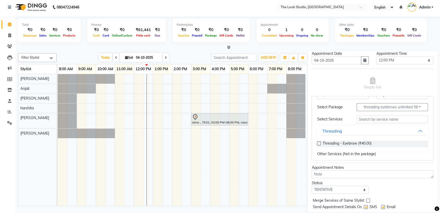
click at [319, 143] on label at bounding box center [319, 144] width 4 height 4
click at [319, 143] on input "checkbox" at bounding box center [318, 143] width 3 height 3
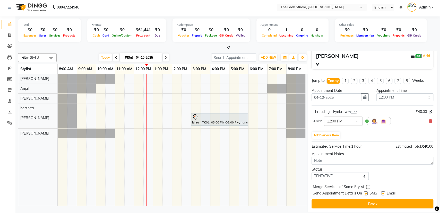
drag, startPoint x: 385, startPoint y: 195, endPoint x: 381, endPoint y: 193, distance: 3.6
click at [385, 195] on div "Email" at bounding box center [390, 194] width 18 height 6
click at [384, 192] on label at bounding box center [383, 194] width 4 height 4
click at [384, 192] on input "checkbox" at bounding box center [382, 193] width 3 height 3
checkbox input "false"
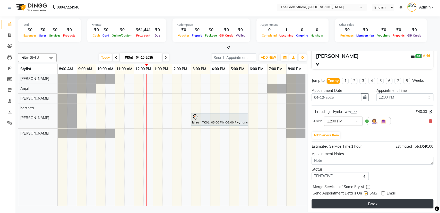
click at [370, 204] on button "Book" at bounding box center [373, 203] width 122 height 9
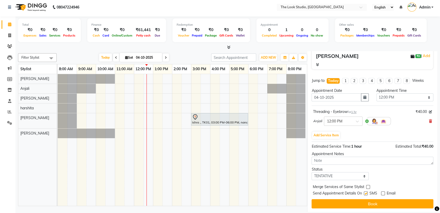
select select "45012"
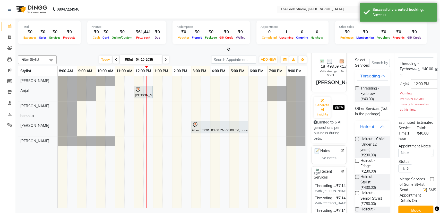
scroll to position [0, 0]
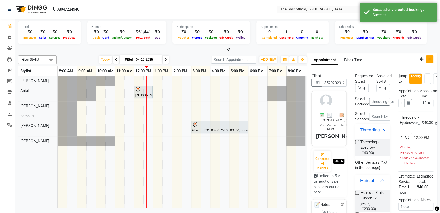
click at [428, 59] on icon "Close" at bounding box center [429, 59] width 3 height 4
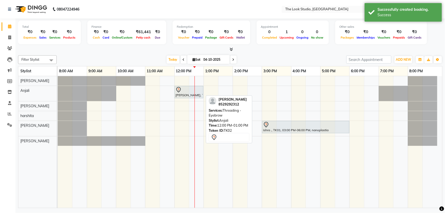
click at [182, 92] on div at bounding box center [188, 90] width 27 height 6
select select "7"
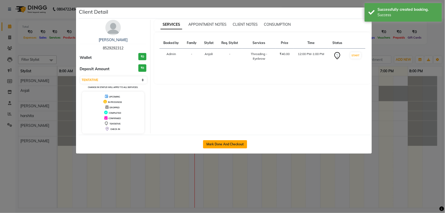
click at [231, 147] on button "Mark Done And Checkout" at bounding box center [225, 144] width 44 height 8
select select "6149"
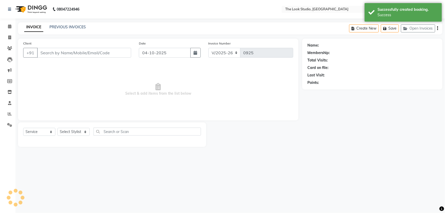
select select "product"
type input "8529292312"
select select "45012"
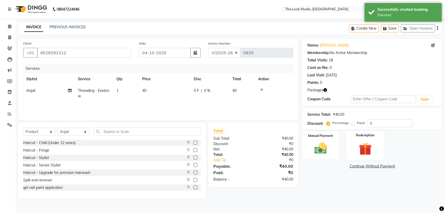
click at [356, 139] on div "Redemption" at bounding box center [365, 145] width 38 height 29
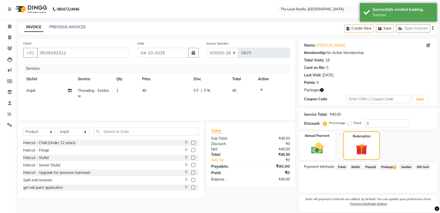
click at [390, 166] on span "Package 1" at bounding box center [389, 167] width 18 height 6
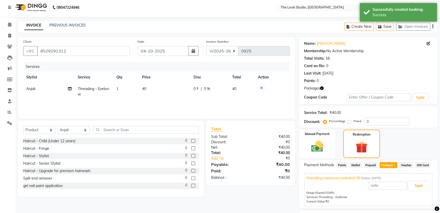
scroll to position [34, 0]
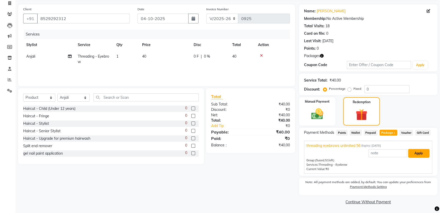
click at [421, 154] on button "Apply" at bounding box center [418, 153] width 21 height 9
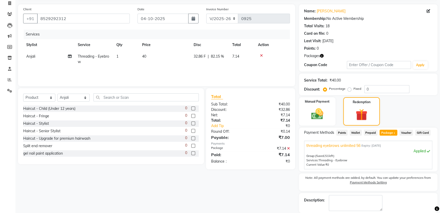
scroll to position [59, 0]
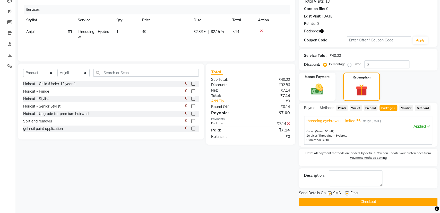
click at [348, 192] on label at bounding box center [347, 194] width 4 height 4
click at [348, 192] on input "checkbox" at bounding box center [346, 193] width 3 height 3
checkbox input "false"
click at [365, 200] on button "Checkout" at bounding box center [368, 202] width 139 height 8
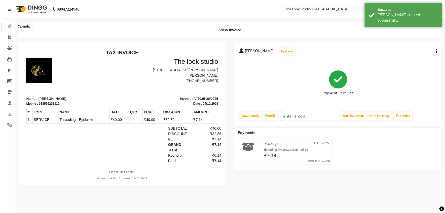
click at [10, 27] on icon at bounding box center [9, 26] width 3 height 4
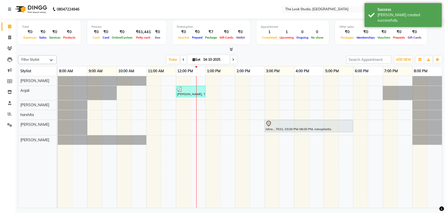
click at [178, 138] on div "kavita chaudhary, TK02, 12:00 PM-01:00 PM, Threading - Eyebrow ishra ., TK01, 0…" at bounding box center [250, 142] width 384 height 132
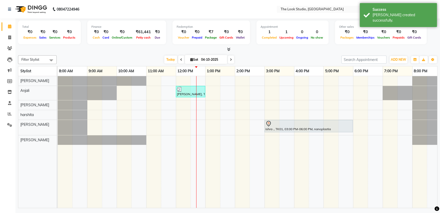
select select "720"
select select "84084"
select select "tentative"
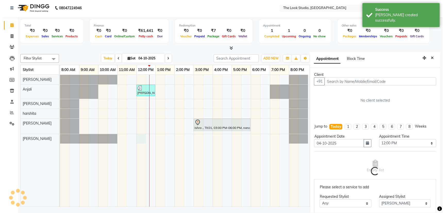
scroll to position [2, 0]
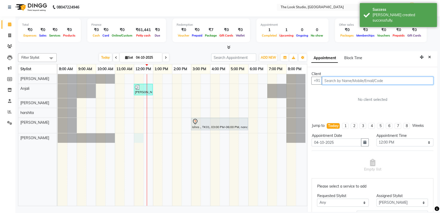
click at [340, 78] on input "text" at bounding box center [378, 81] width 112 height 8
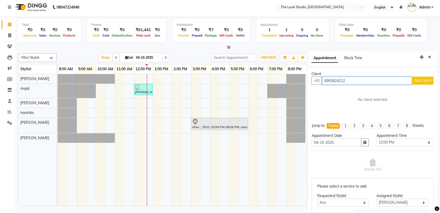
type input "8955824212"
click at [420, 79] on span "Add Client" at bounding box center [422, 80] width 17 height 5
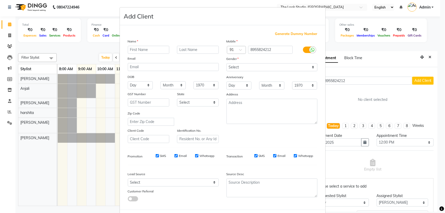
click at [139, 50] on input "text" at bounding box center [149, 50] width 42 height 8
type input "chandini"
click at [206, 51] on input "text" at bounding box center [198, 50] width 42 height 8
type input "bohra"
click at [234, 62] on div "Gender" at bounding box center [231, 59] width 16 height 7
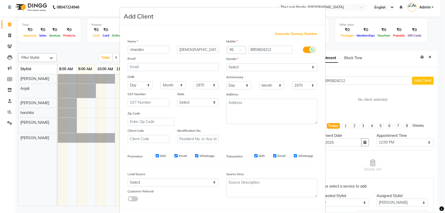
click at [238, 60] on div "Gender" at bounding box center [272, 59] width 99 height 7
click at [239, 62] on div "Gender" at bounding box center [272, 59] width 99 height 7
click at [243, 64] on select "Select Male Female Other Prefer Not To Say" at bounding box center [271, 67] width 91 height 8
select select "female"
click at [226, 63] on select "Select Male Female Other Prefer Not To Say" at bounding box center [271, 67] width 91 height 8
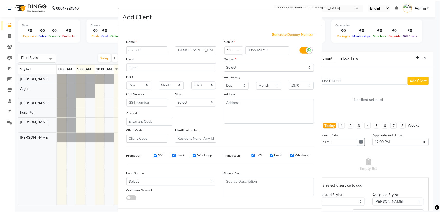
scroll to position [23, 0]
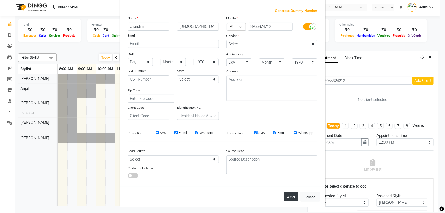
click at [287, 198] on button "Add" at bounding box center [291, 196] width 14 height 9
select select
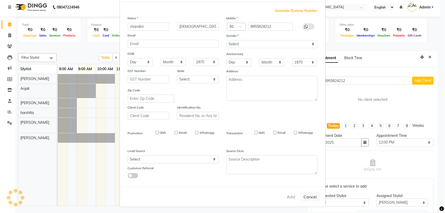
select select
checkbox input "false"
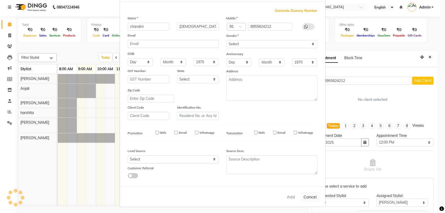
checkbox input "false"
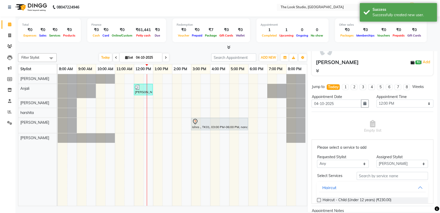
scroll to position [56, 0]
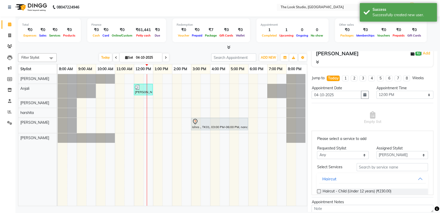
click at [386, 171] on div at bounding box center [392, 167] width 71 height 8
click at [385, 169] on input "text" at bounding box center [392, 167] width 71 height 8
type input "threa"
click at [318, 191] on label at bounding box center [319, 192] width 4 height 4
click at [318, 191] on input "checkbox" at bounding box center [318, 191] width 3 height 3
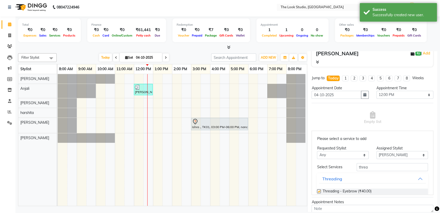
scroll to position [54, 0]
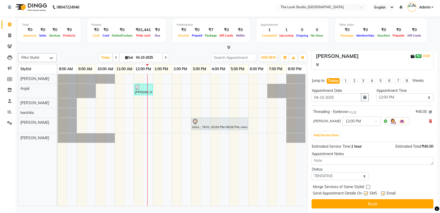
click at [384, 192] on label at bounding box center [383, 194] width 4 height 4
click at [384, 192] on input "checkbox" at bounding box center [382, 193] width 3 height 3
checkbox input "false"
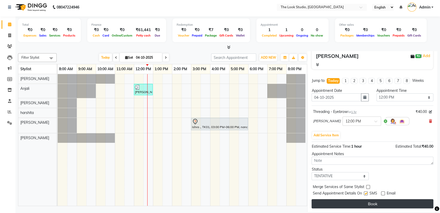
click at [371, 203] on button "Book" at bounding box center [373, 203] width 122 height 9
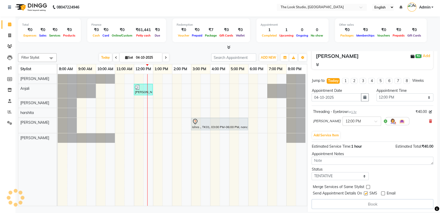
select select "84084"
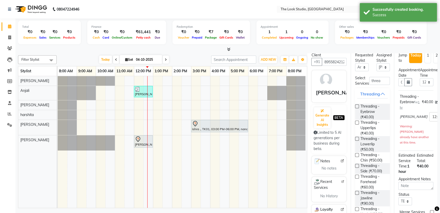
scroll to position [0, 0]
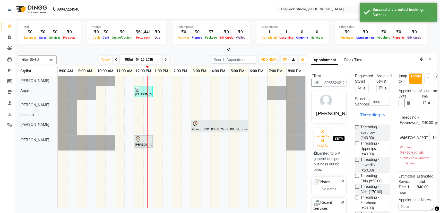
click at [426, 61] on button "Close" at bounding box center [429, 59] width 7 height 8
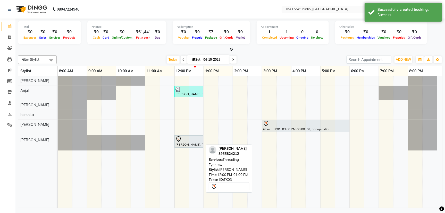
click at [184, 143] on div "[PERSON_NAME], TK03, 12:00 PM-01:00 PM, Threading - Eyebrow" at bounding box center [189, 141] width 28 height 11
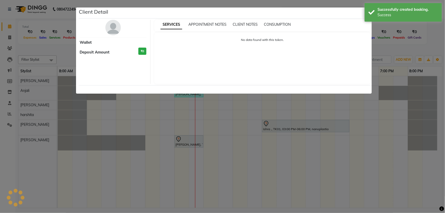
select select "7"
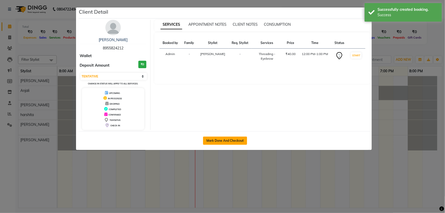
click at [222, 138] on button "Mark Done And Checkout" at bounding box center [225, 141] width 44 height 8
select select "service"
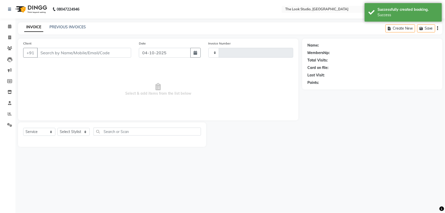
type input "0926"
select select "6149"
select select "product"
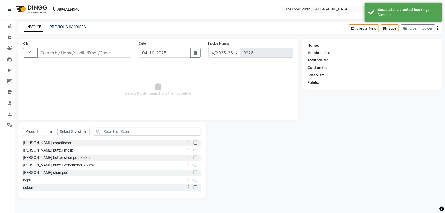
type input "8955824212"
select select "84084"
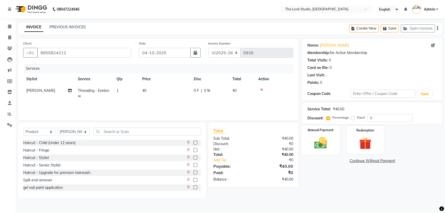
click at [308, 139] on div "Manual Payment" at bounding box center [320, 140] width 38 height 29
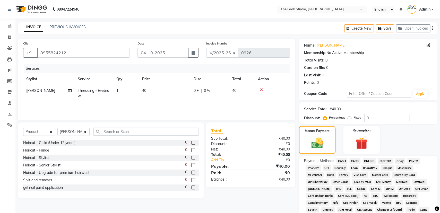
click at [329, 167] on span "UPI" at bounding box center [327, 168] width 8 height 6
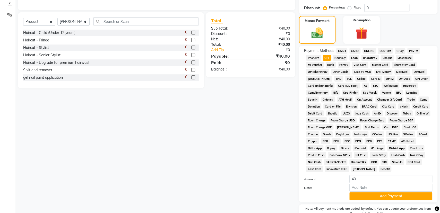
scroll to position [137, 0]
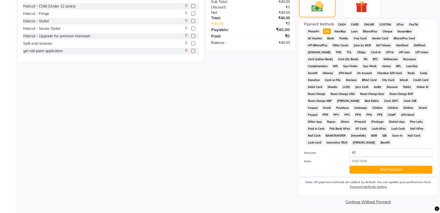
click at [363, 168] on button "Add Payment" at bounding box center [391, 170] width 83 height 8
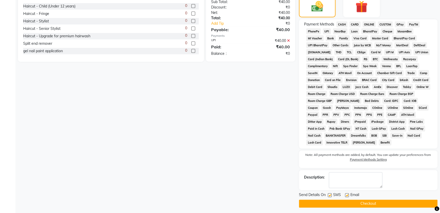
drag, startPoint x: 345, startPoint y: 194, endPoint x: 347, endPoint y: 199, distance: 5.2
click at [345, 194] on label at bounding box center [347, 195] width 4 height 4
click at [345, 194] on input "checkbox" at bounding box center [346, 195] width 3 height 3
checkbox input "false"
click at [345, 203] on button "Checkout" at bounding box center [368, 204] width 139 height 8
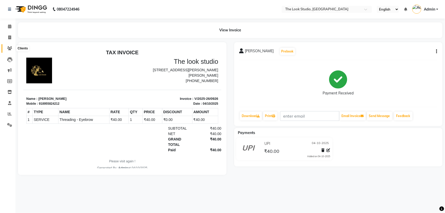
click at [10, 50] on icon at bounding box center [9, 48] width 5 height 4
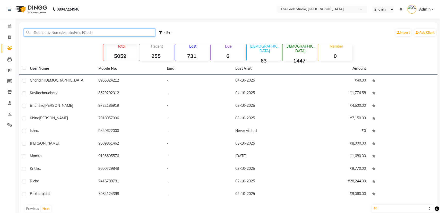
paste input "9460586611"
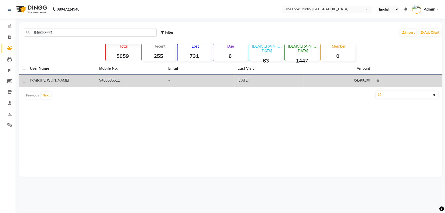
click at [128, 79] on td "9460586611" at bounding box center [130, 81] width 69 height 13
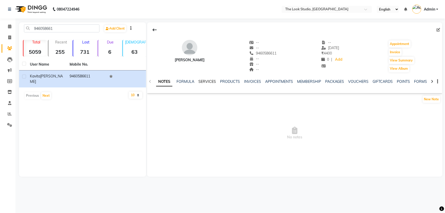
click at [202, 81] on link "SERVICES" at bounding box center [207, 81] width 18 height 5
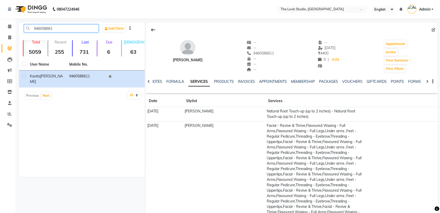
click at [73, 26] on input "946058661" at bounding box center [61, 28] width 75 height 8
type input "9"
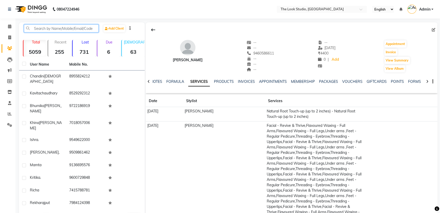
paste input "9571058296"
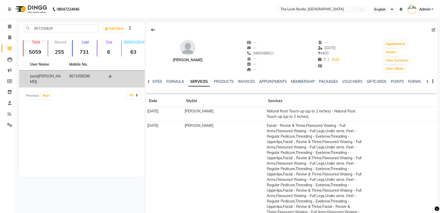
click at [103, 77] on td "9571058296" at bounding box center [85, 79] width 39 height 17
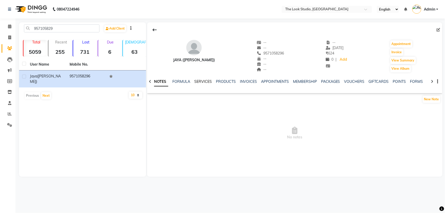
click at [201, 82] on link "SERVICES" at bounding box center [203, 81] width 18 height 5
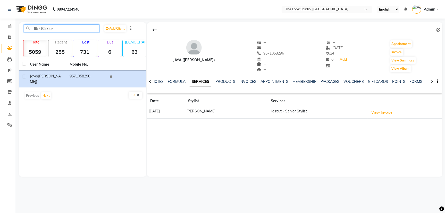
click at [56, 29] on input "957105829" at bounding box center [61, 28] width 75 height 8
type input "9"
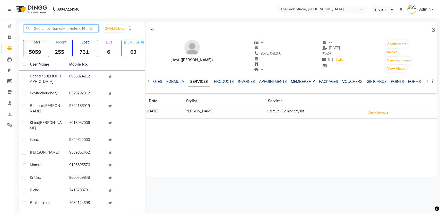
paste input "9828384392"
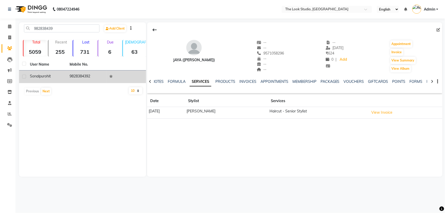
click at [87, 78] on td "9828384392" at bounding box center [86, 77] width 40 height 13
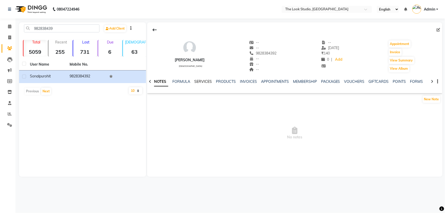
click at [205, 81] on link "SERVICES" at bounding box center [203, 81] width 18 height 5
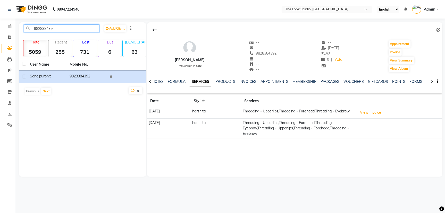
click at [76, 27] on input "982838439" at bounding box center [61, 28] width 75 height 8
type input "9"
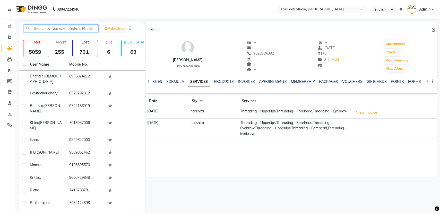
paste input "7889634221"
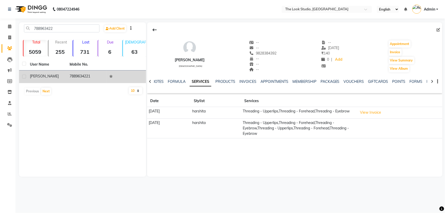
click at [84, 70] on th "Mobile No." at bounding box center [86, 65] width 40 height 12
click at [86, 78] on td "7889634221" at bounding box center [86, 77] width 40 height 13
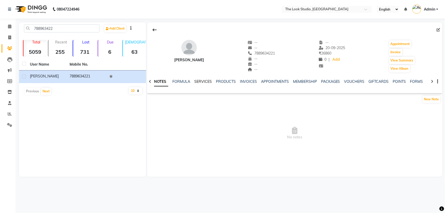
click at [203, 81] on link "SERVICES" at bounding box center [203, 81] width 18 height 5
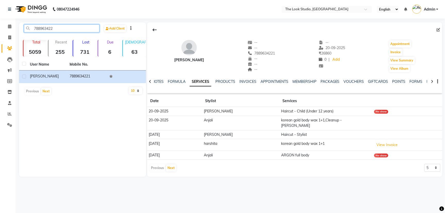
click at [62, 26] on input "788963422" at bounding box center [61, 28] width 75 height 8
type input "7"
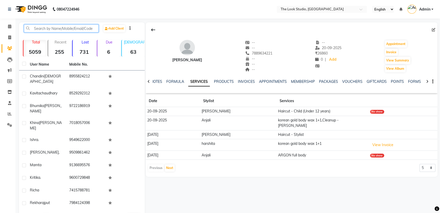
paste input "7981125330"
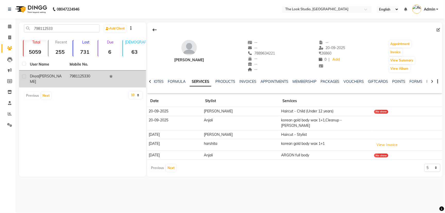
click at [78, 77] on td "7981125330" at bounding box center [86, 79] width 40 height 17
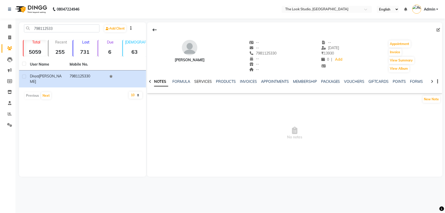
click at [199, 82] on link "SERVICES" at bounding box center [203, 81] width 18 height 5
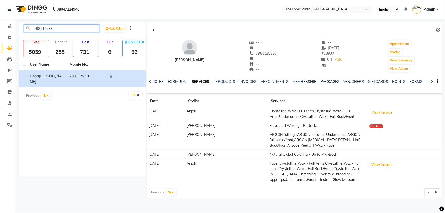
click at [80, 24] on input "798112533" at bounding box center [61, 28] width 75 height 8
type input "7"
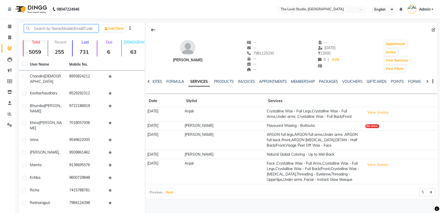
paste input "8708999270"
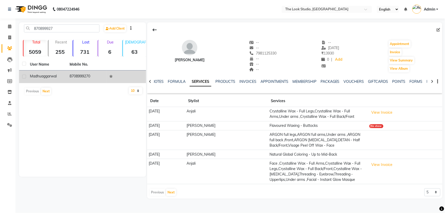
click at [74, 74] on td "8708999270" at bounding box center [86, 77] width 40 height 13
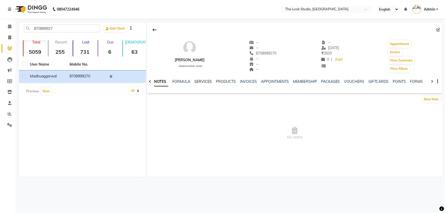
click at [199, 81] on link "SERVICES" at bounding box center [203, 81] width 18 height 5
click at [78, 32] on div "870899927" at bounding box center [61, 28] width 83 height 8
click at [78, 29] on input "870899927" at bounding box center [61, 28] width 75 height 8
type input "8"
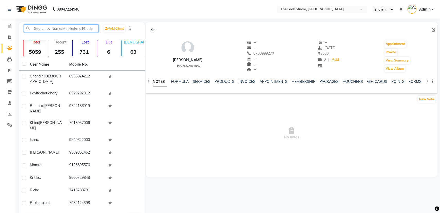
paste input "6290731986"
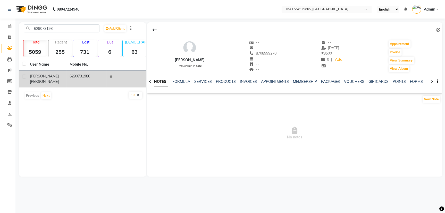
click at [86, 76] on td "6290731986" at bounding box center [86, 79] width 40 height 17
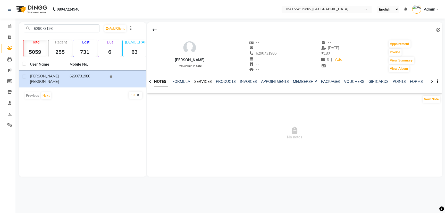
click at [202, 81] on link "SERVICES" at bounding box center [203, 81] width 18 height 5
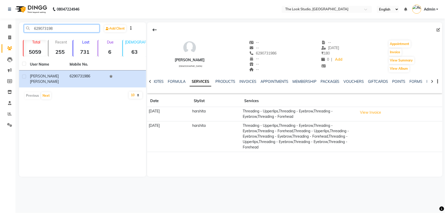
click at [93, 27] on input "629073198" at bounding box center [61, 28] width 75 height 8
type input "6"
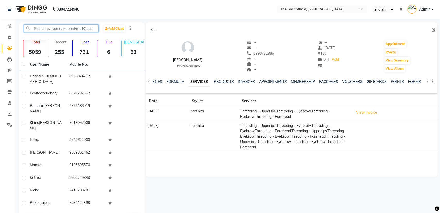
paste input "6001752567"
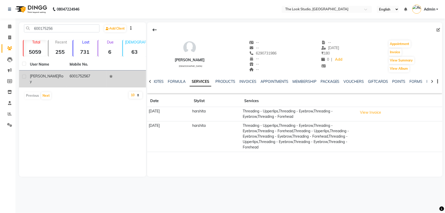
click at [56, 74] on div "anushuya roy" at bounding box center [46, 79] width 33 height 11
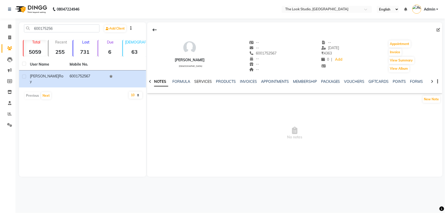
click at [204, 83] on link "SERVICES" at bounding box center [203, 81] width 18 height 5
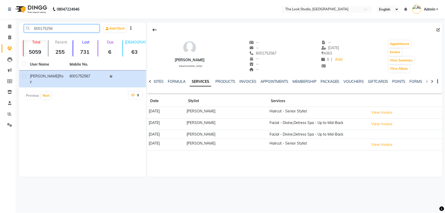
click at [64, 26] on input "600175256" at bounding box center [61, 28] width 75 height 8
type input "6"
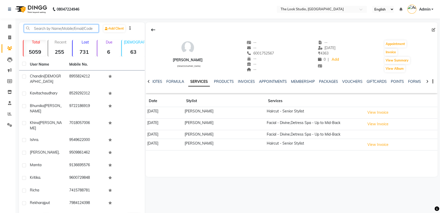
paste input "7572804789"
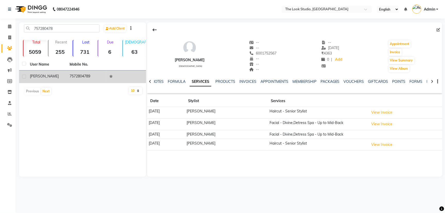
click at [82, 76] on td "7572804789" at bounding box center [86, 77] width 40 height 13
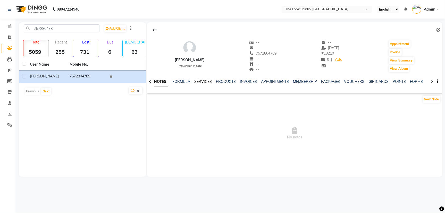
click at [200, 79] on link "SERVICES" at bounding box center [203, 81] width 18 height 5
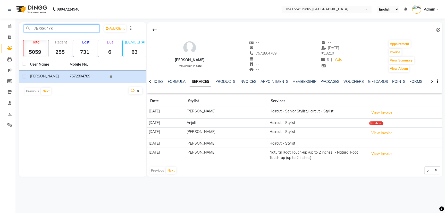
click at [78, 27] on input "757280478" at bounding box center [61, 28] width 75 height 8
type input "7"
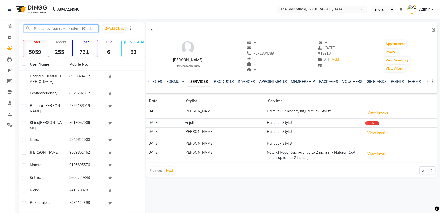
paste input "9680580088"
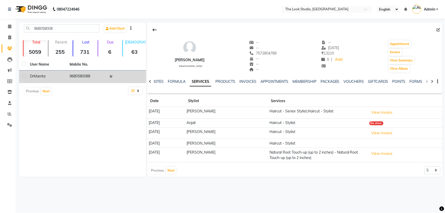
click at [83, 78] on td "9680580088" at bounding box center [86, 77] width 40 height 13
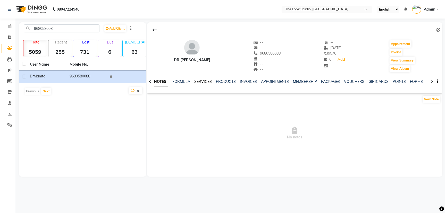
click at [204, 81] on link "SERVICES" at bounding box center [203, 81] width 18 height 5
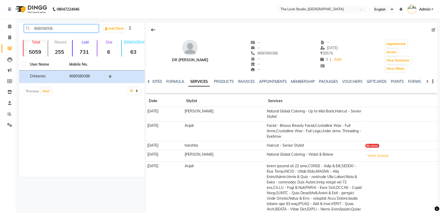
click at [74, 28] on input "968058008" at bounding box center [61, 28] width 75 height 8
type input "9"
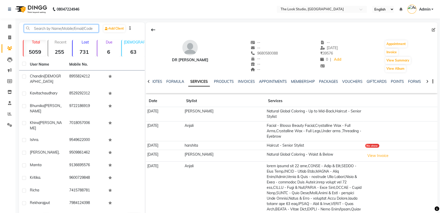
paste input "9950090345"
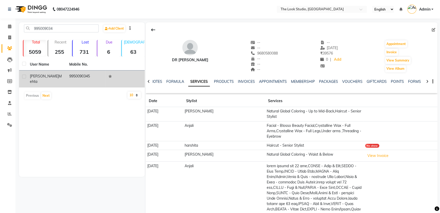
click at [99, 76] on td "9950090345" at bounding box center [85, 79] width 39 height 17
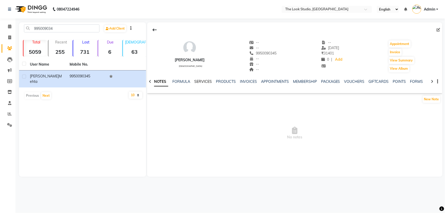
click at [205, 81] on link "SERVICES" at bounding box center [203, 81] width 18 height 5
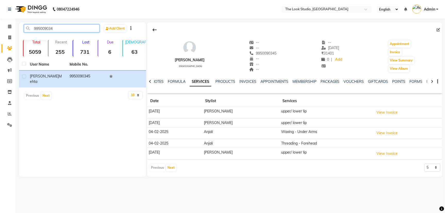
click at [59, 31] on input "995009034" at bounding box center [61, 28] width 75 height 8
type input "9"
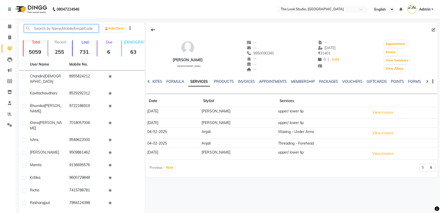
paste input "9588023181"
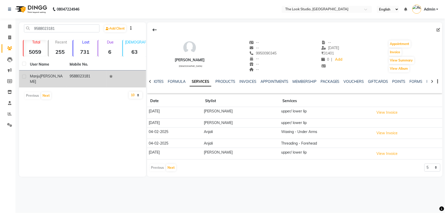
click at [83, 78] on td "9588023181" at bounding box center [86, 79] width 40 height 17
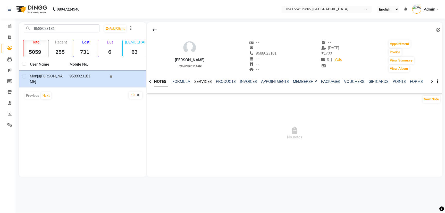
click at [198, 82] on link "SERVICES" at bounding box center [203, 81] width 18 height 5
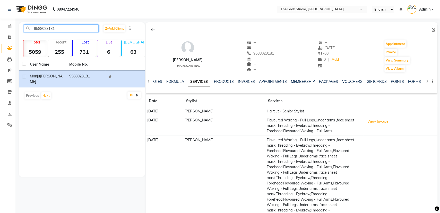
click at [79, 28] on input "9588023181" at bounding box center [61, 28] width 75 height 8
type input "9"
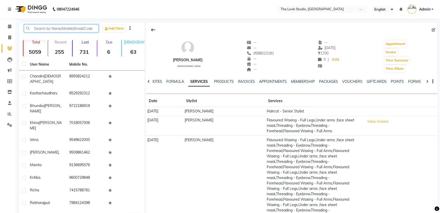
paste input "7413010203"
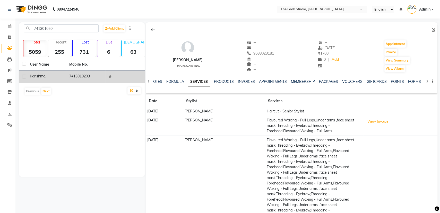
click at [69, 74] on td "7413010203" at bounding box center [85, 77] width 39 height 13
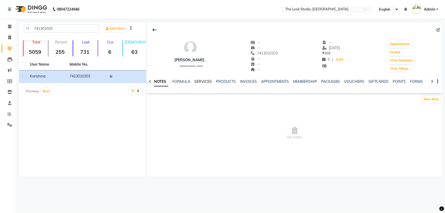
click at [209, 81] on link "SERVICES" at bounding box center [203, 81] width 18 height 5
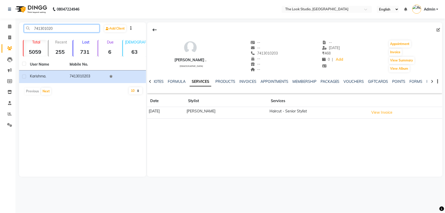
click at [82, 31] on input "741301020" at bounding box center [61, 28] width 75 height 8
type input "7"
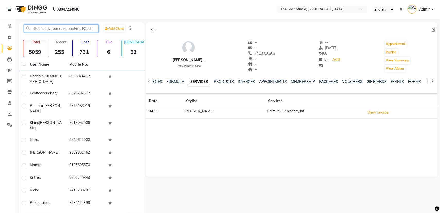
paste input "9057096436"
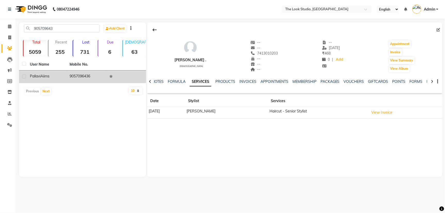
click at [60, 77] on div "Pallavi Aiims" at bounding box center [46, 76] width 33 height 5
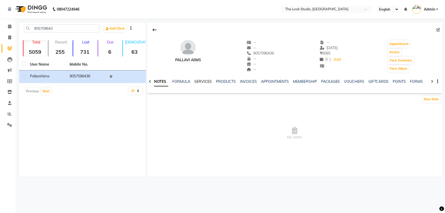
click at [200, 82] on link "SERVICES" at bounding box center [203, 81] width 18 height 5
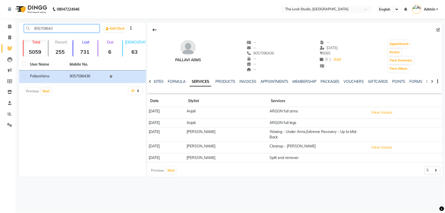
click at [73, 31] on input "905709643" at bounding box center [61, 28] width 75 height 8
type input "9"
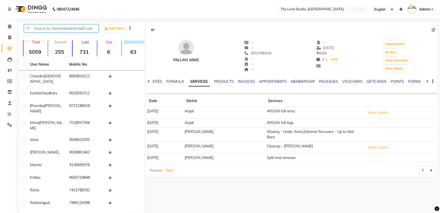
paste input "8000252133"
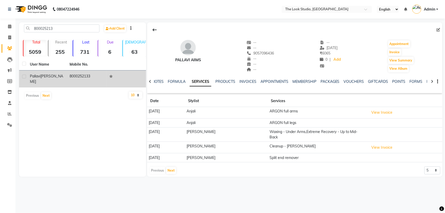
click at [90, 78] on td "8000252133" at bounding box center [86, 79] width 40 height 17
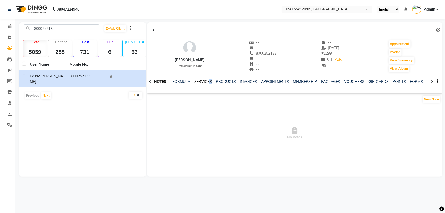
click at [210, 79] on div "SERVICES" at bounding box center [203, 81] width 18 height 5
click at [208, 81] on link "SERVICES" at bounding box center [203, 81] width 18 height 5
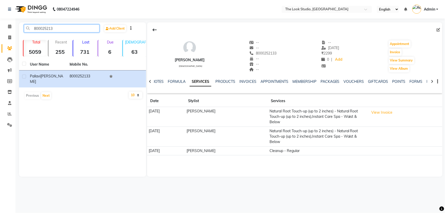
click at [66, 29] on input "800025213" at bounding box center [61, 28] width 75 height 8
type input "8"
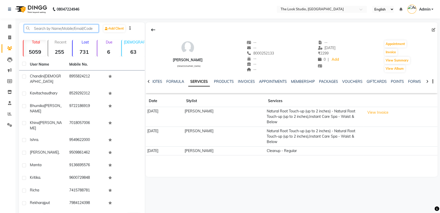
paste input "9587666666"
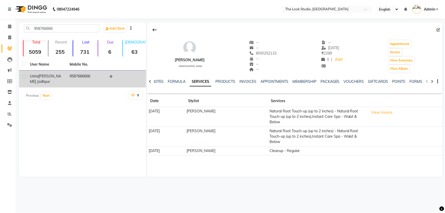
click at [90, 77] on td "9587666666" at bounding box center [86, 79] width 40 height 17
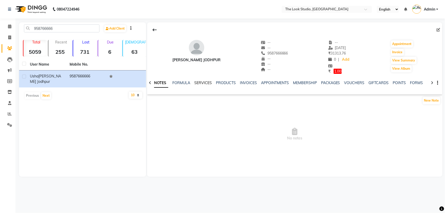
click at [203, 82] on link "SERVICES" at bounding box center [203, 83] width 18 height 5
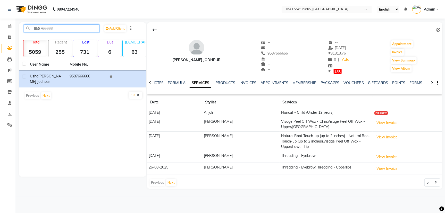
click at [60, 29] on input "958766666" at bounding box center [61, 28] width 75 height 8
type input "9"
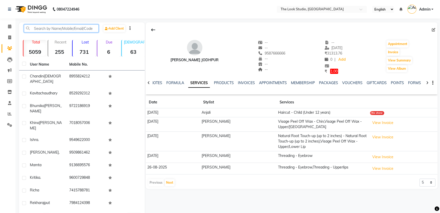
paste input "8822598366"
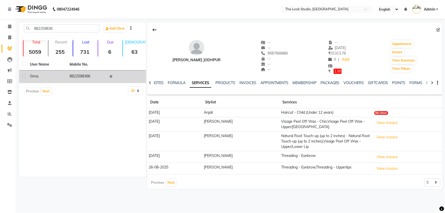
click at [70, 73] on td "8822598366" at bounding box center [86, 77] width 40 height 13
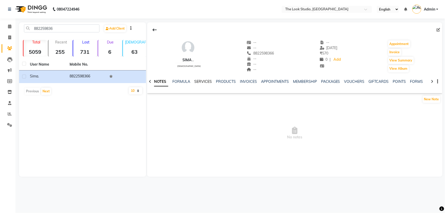
click at [206, 82] on link "SERVICES" at bounding box center [203, 81] width 18 height 5
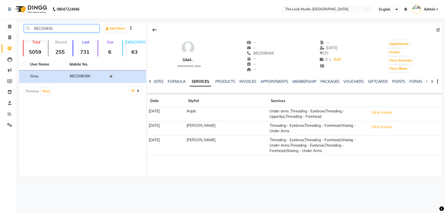
click at [66, 27] on input "882259836" at bounding box center [61, 28] width 75 height 8
type input "8"
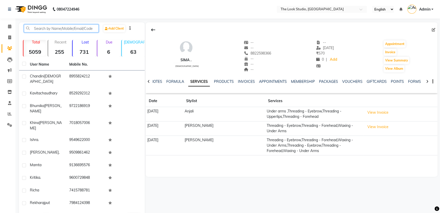
paste input "8822598366"
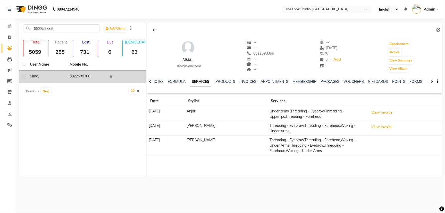
click at [92, 79] on td "8822598366" at bounding box center [86, 77] width 40 height 13
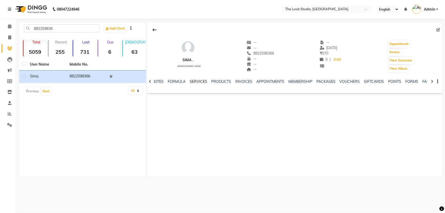
click at [199, 82] on link "SERVICES" at bounding box center [199, 81] width 18 height 5
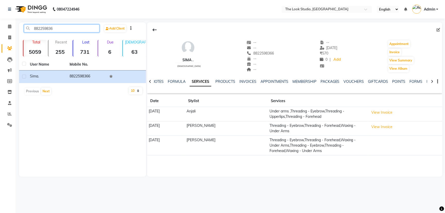
click at [64, 28] on input "882259836" at bounding box center [61, 28] width 75 height 8
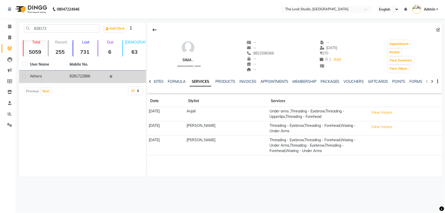
click at [81, 76] on td "8281722866" at bounding box center [86, 77] width 40 height 13
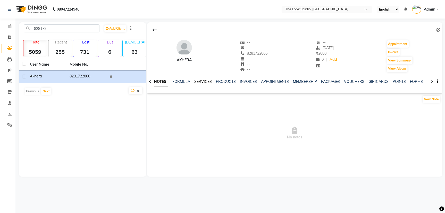
click at [206, 81] on link "SERVICES" at bounding box center [203, 81] width 18 height 5
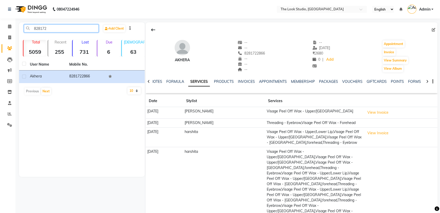
click at [69, 30] on input "828172" at bounding box center [61, 28] width 75 height 8
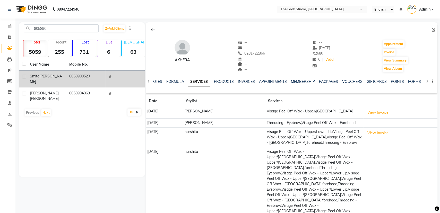
click at [76, 75] on td "8058900520" at bounding box center [85, 79] width 39 height 17
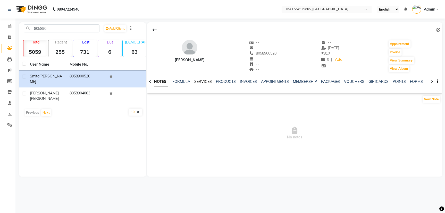
click at [201, 82] on link "SERVICES" at bounding box center [203, 81] width 18 height 5
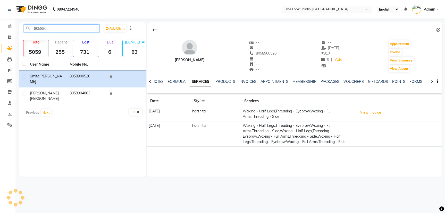
click at [73, 28] on input "805890" at bounding box center [61, 28] width 75 height 8
type input "8"
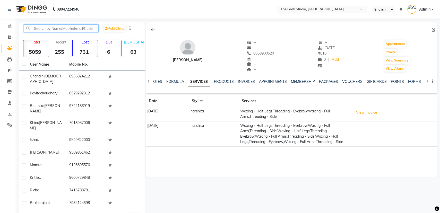
paste input "9828064773"
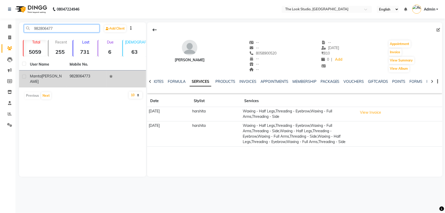
type input "982806477"
click at [87, 75] on td "9828064773" at bounding box center [86, 79] width 40 height 17
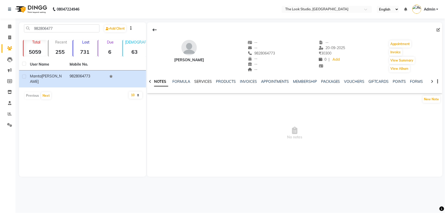
click at [206, 82] on link "SERVICES" at bounding box center [203, 81] width 18 height 5
